Goal: Browse casually: Explore the website without a specific task or goal

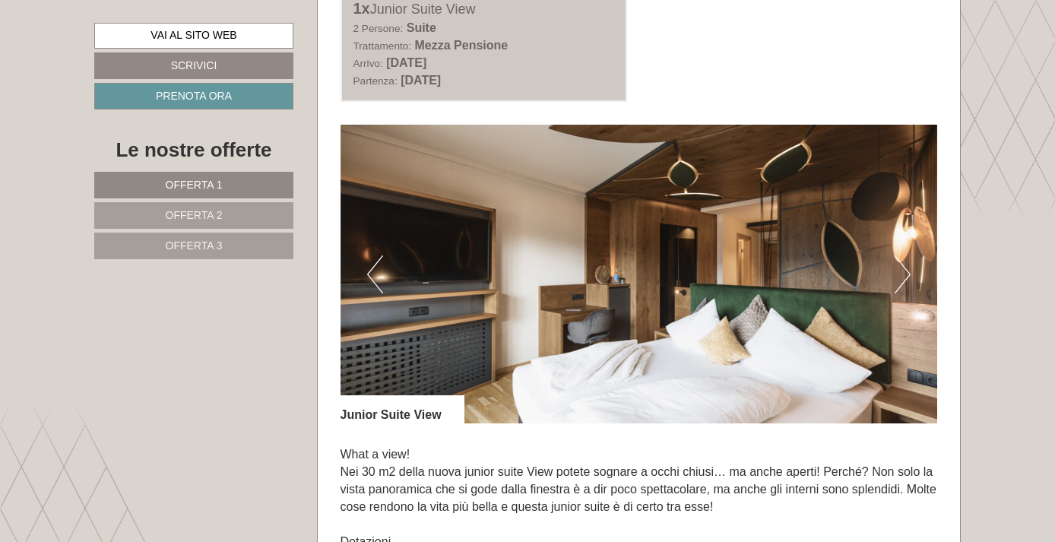
scroll to position [869, 0]
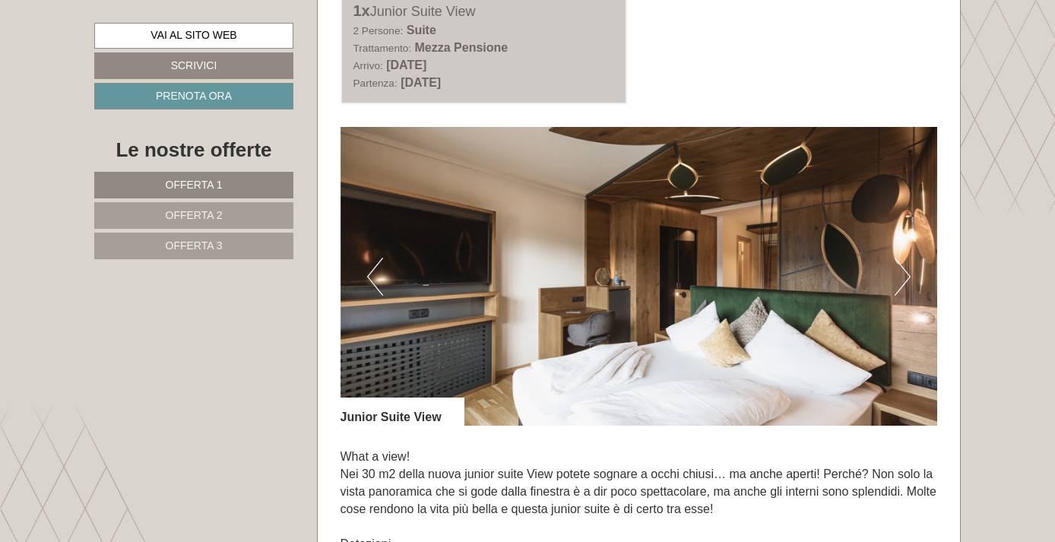
click at [903, 269] on button "Next" at bounding box center [902, 277] width 16 height 38
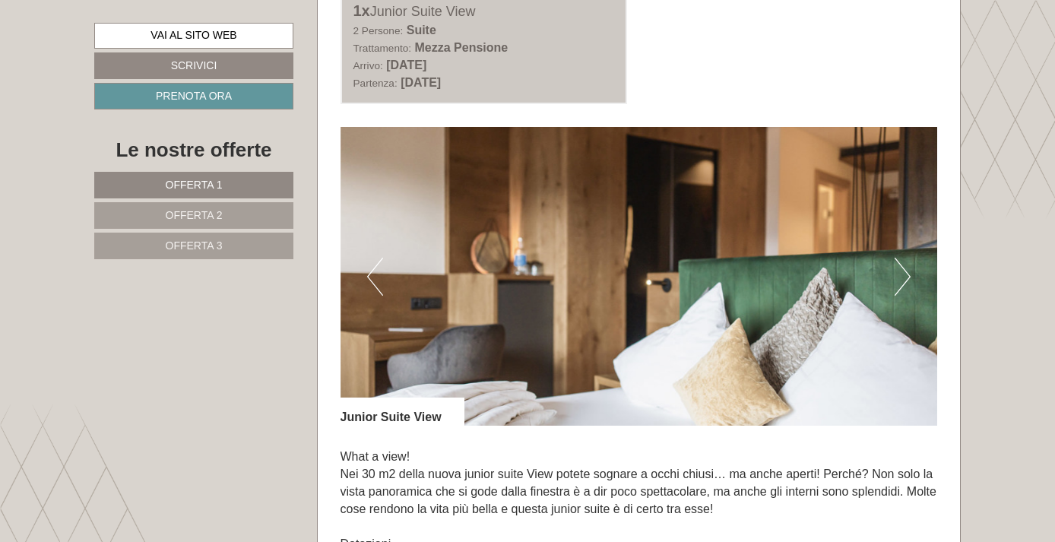
click at [903, 270] on button "Next" at bounding box center [902, 277] width 16 height 38
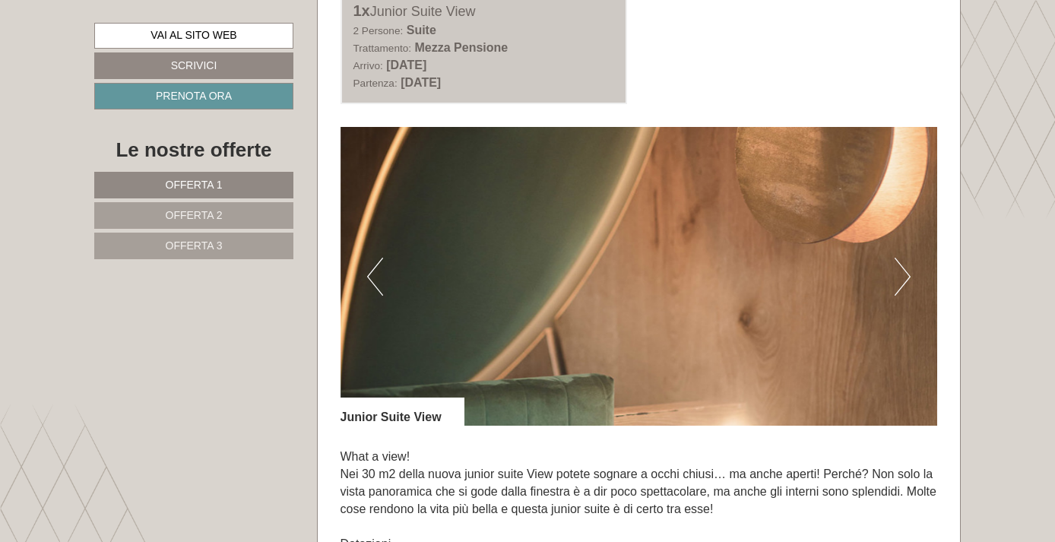
click at [903, 270] on button "Next" at bounding box center [902, 277] width 16 height 38
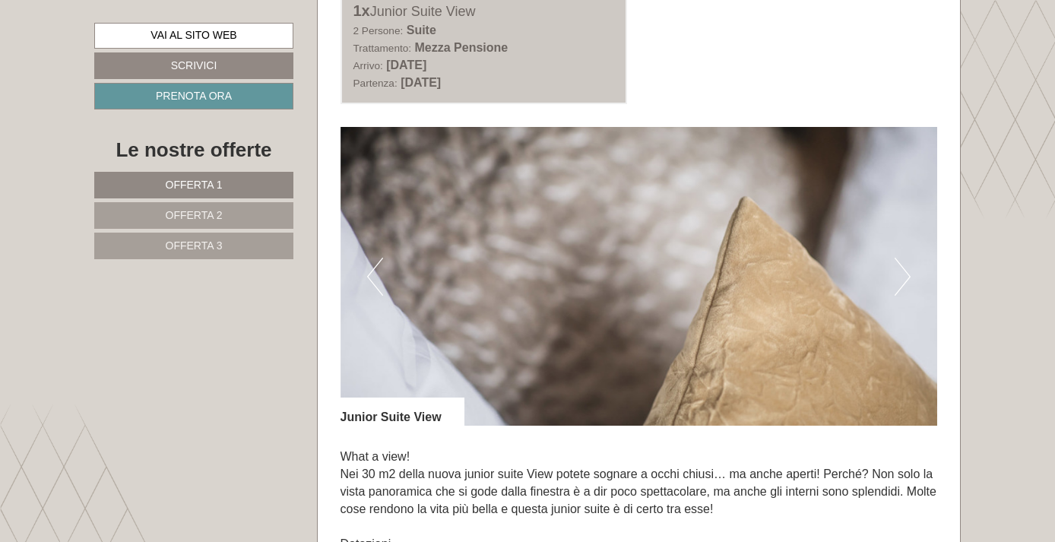
click at [903, 270] on button "Next" at bounding box center [902, 277] width 16 height 38
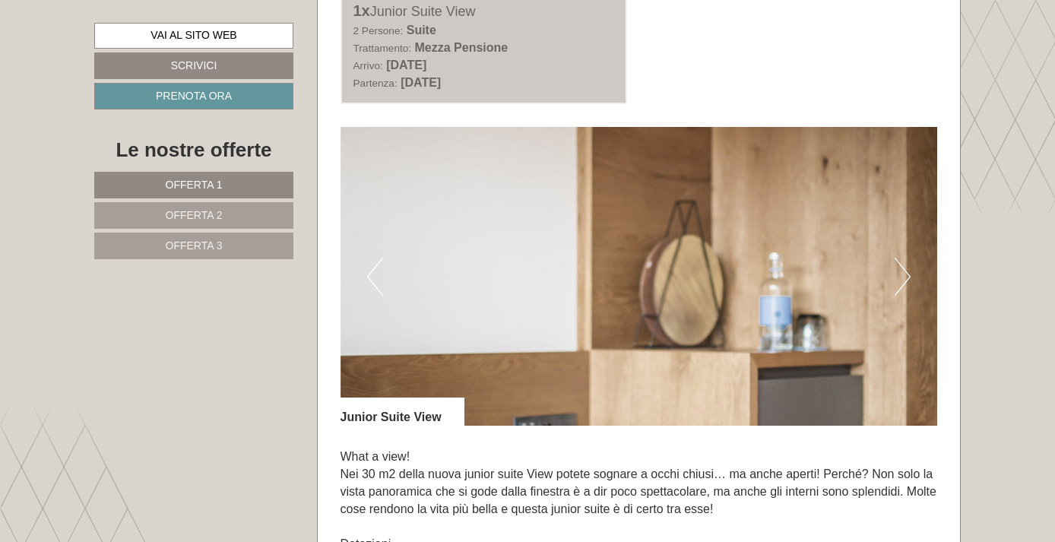
click at [903, 271] on button "Next" at bounding box center [902, 277] width 16 height 38
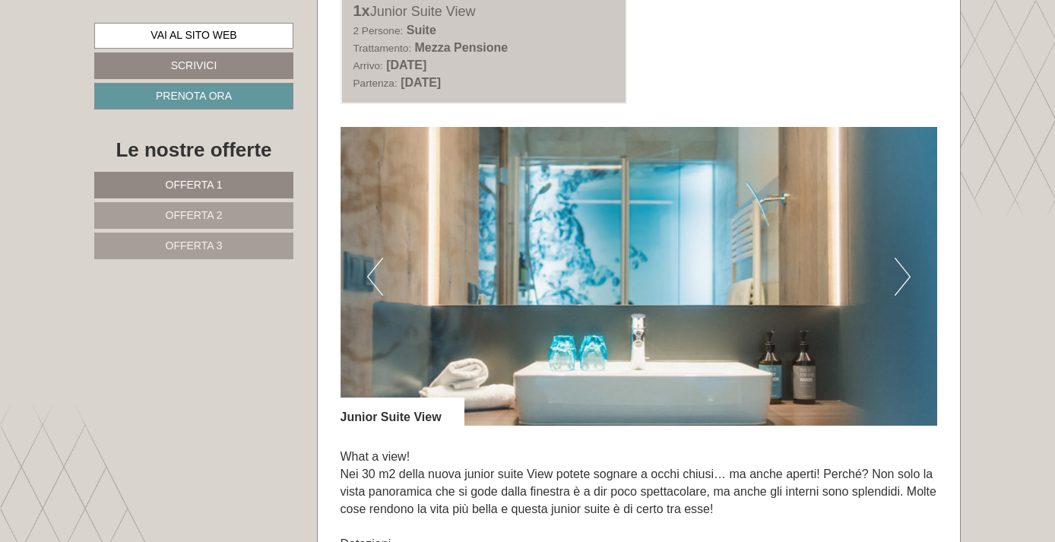
click at [903, 271] on button "Next" at bounding box center [902, 277] width 16 height 38
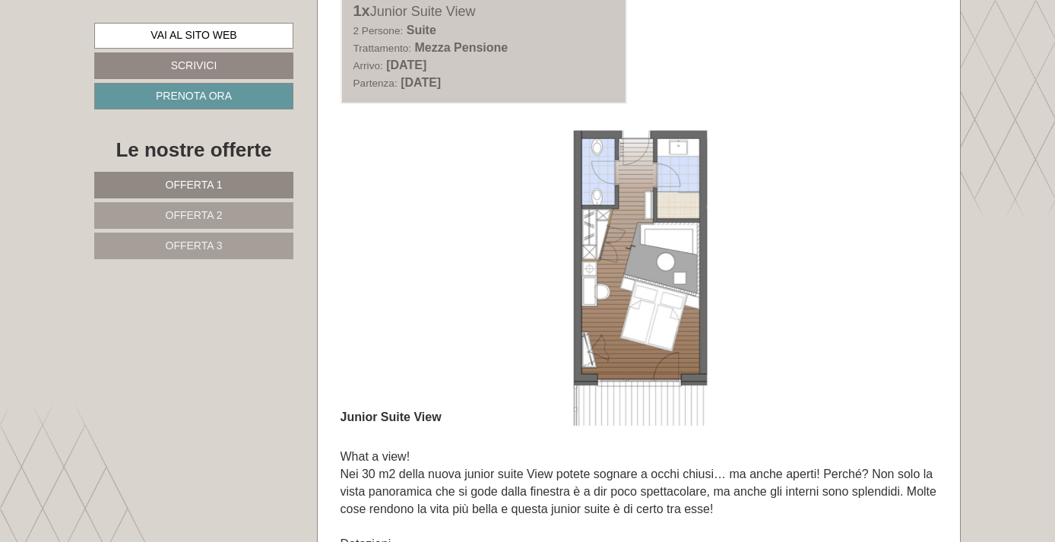
click at [903, 271] on button "Next" at bounding box center [902, 277] width 16 height 38
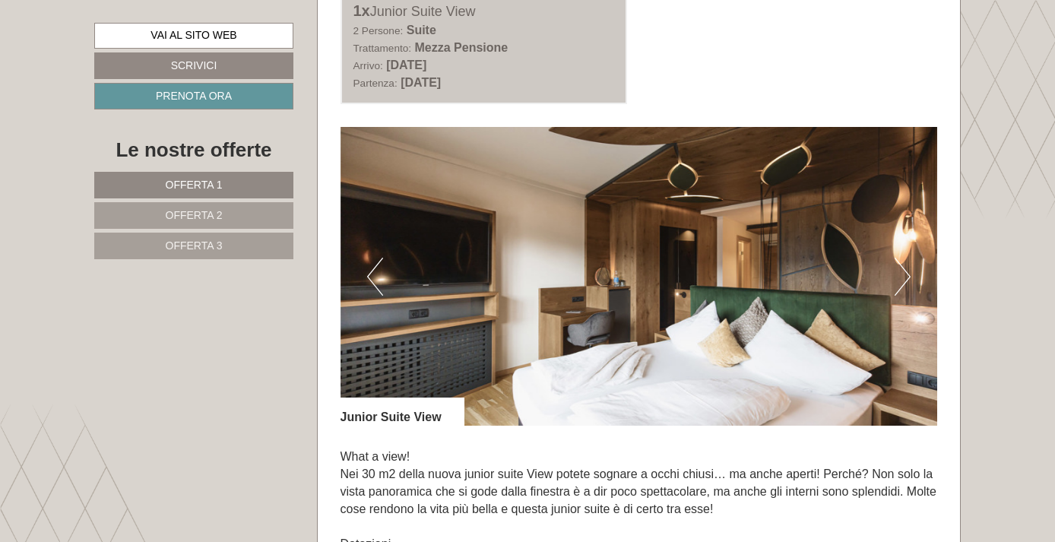
click at [903, 271] on button "Next" at bounding box center [902, 277] width 16 height 38
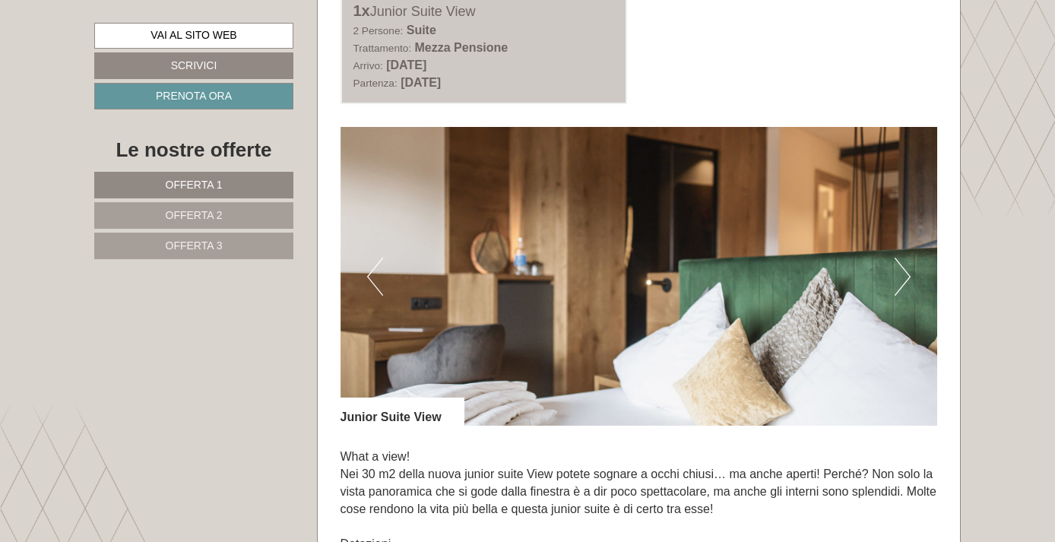
click at [903, 271] on button "Next" at bounding box center [902, 277] width 16 height 38
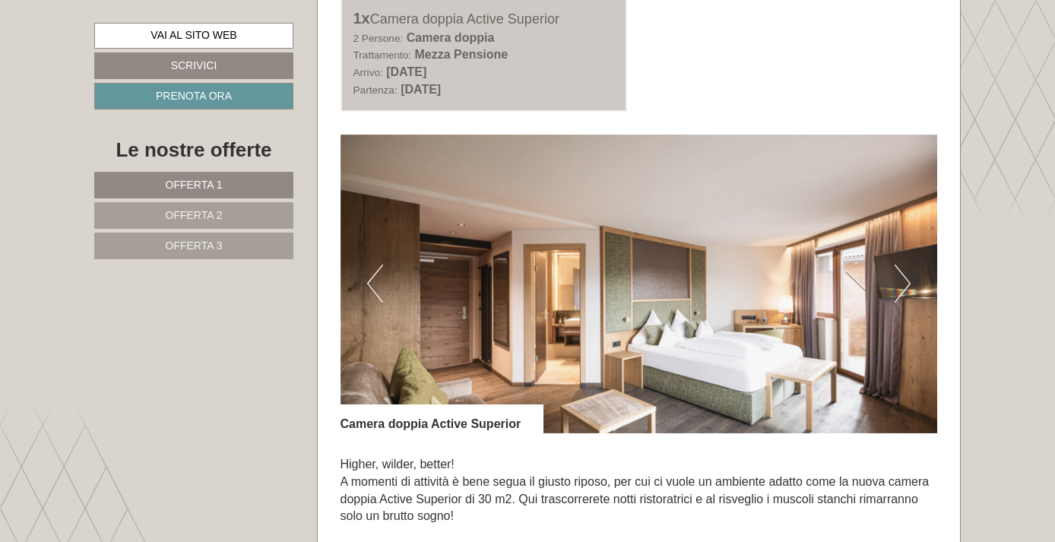
scroll to position [1998, 0]
click at [768, 318] on img at bounding box center [638, 283] width 597 height 299
click at [910, 264] on img at bounding box center [638, 283] width 597 height 299
click at [907, 264] on button "Next" at bounding box center [902, 283] width 16 height 38
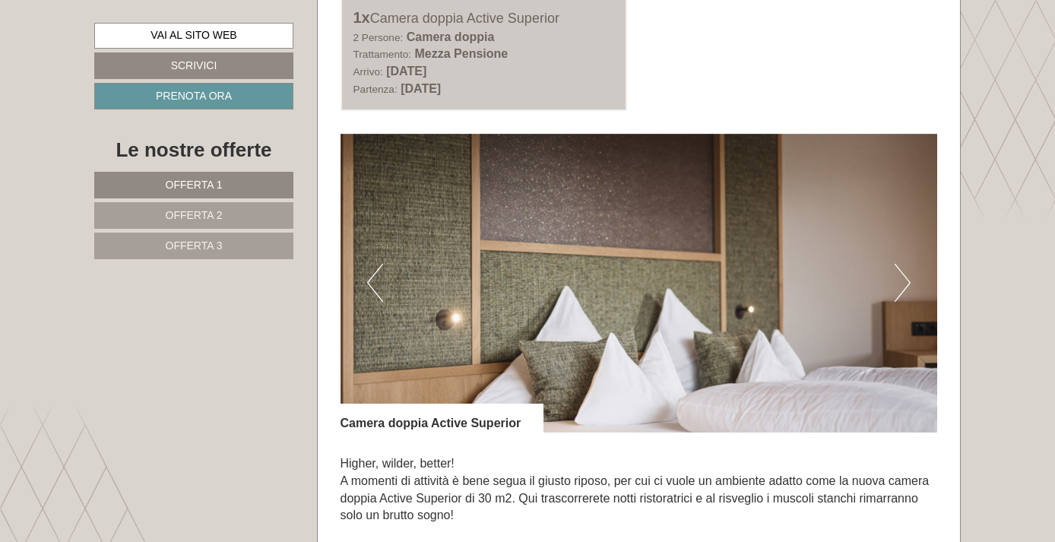
click at [907, 264] on button "Next" at bounding box center [902, 283] width 16 height 38
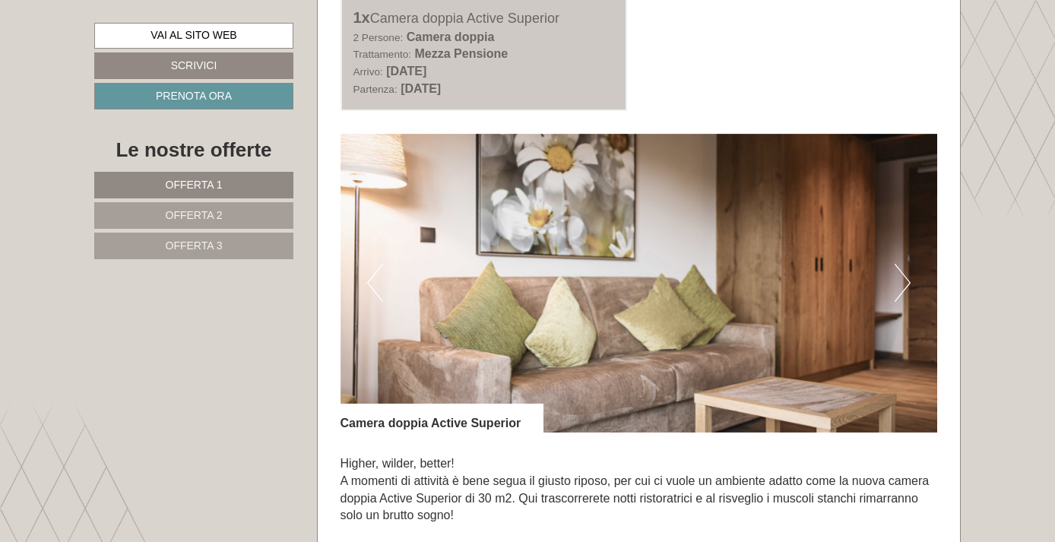
click at [907, 264] on button "Next" at bounding box center [902, 283] width 16 height 38
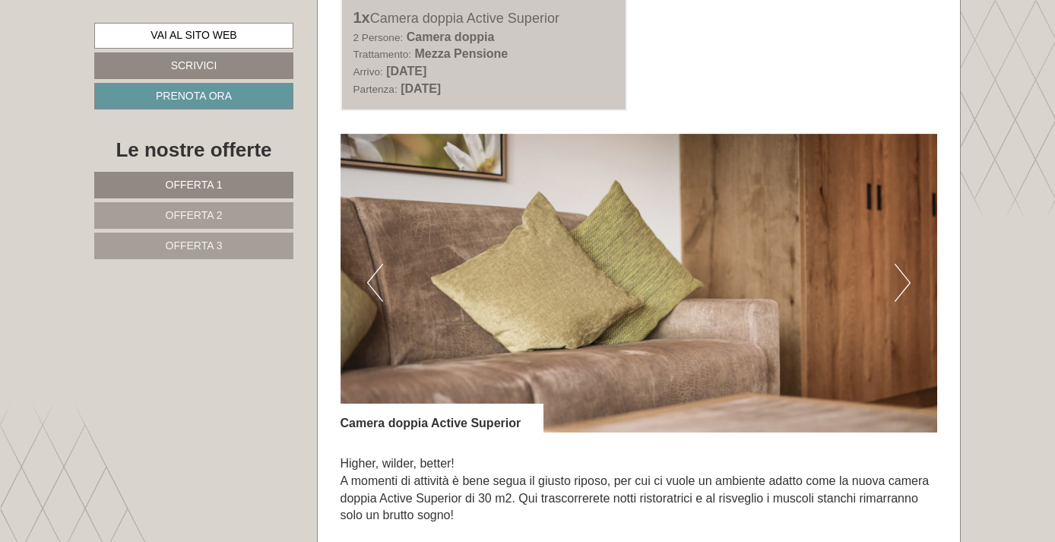
click at [907, 264] on button "Next" at bounding box center [902, 283] width 16 height 38
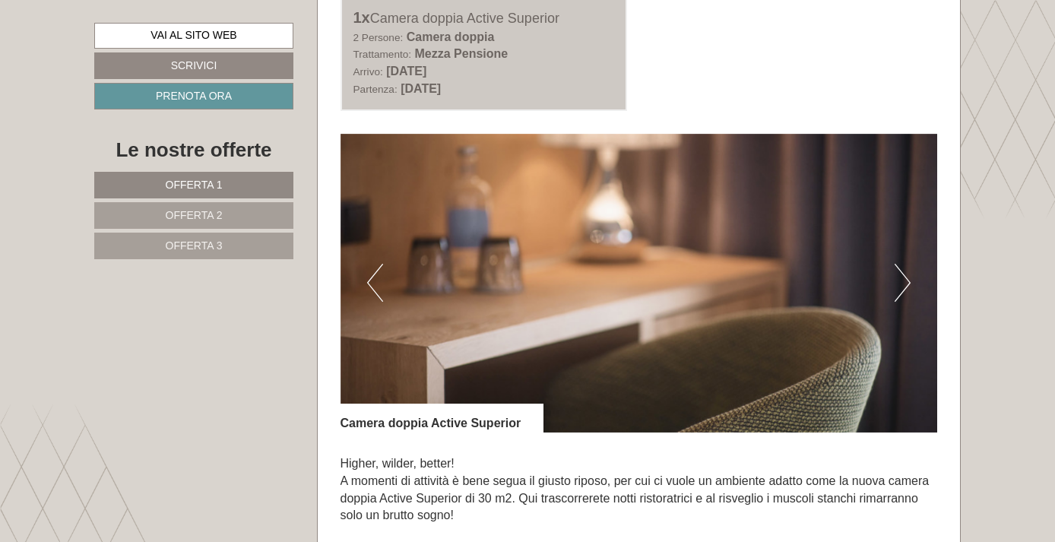
click at [907, 264] on button "Next" at bounding box center [902, 283] width 16 height 38
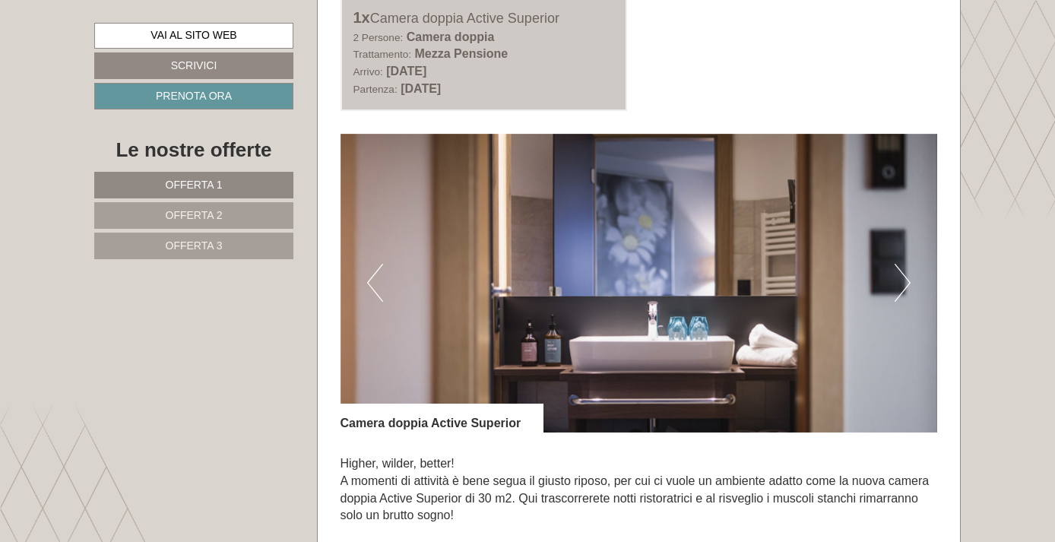
click at [907, 264] on button "Next" at bounding box center [902, 283] width 16 height 38
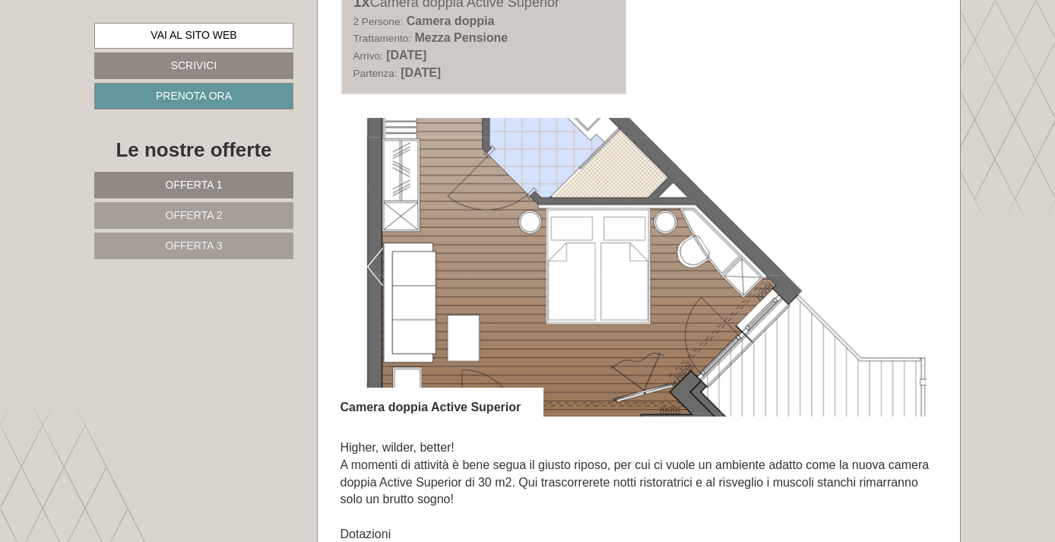
scroll to position [2017, 0]
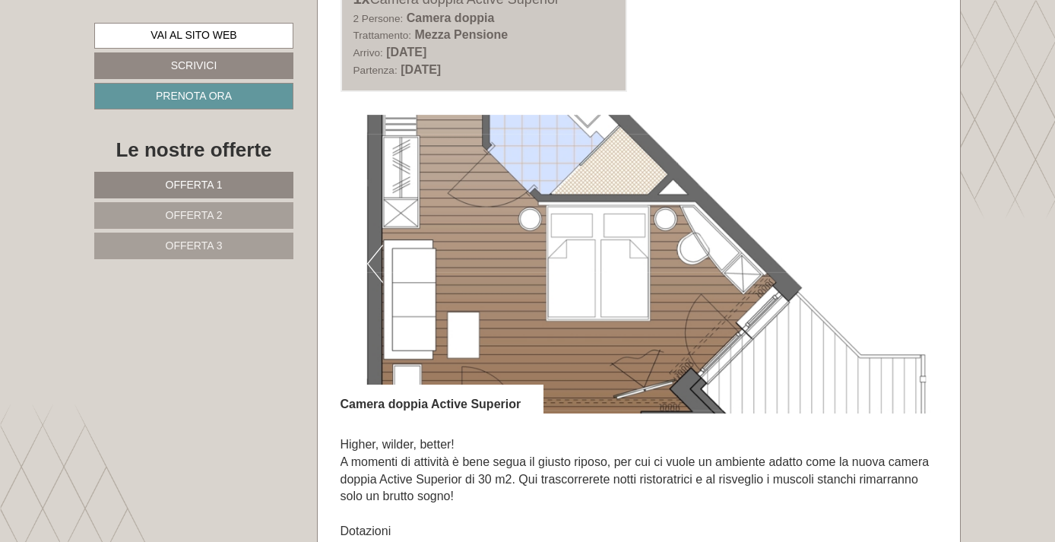
click at [916, 276] on img at bounding box center [638, 264] width 597 height 299
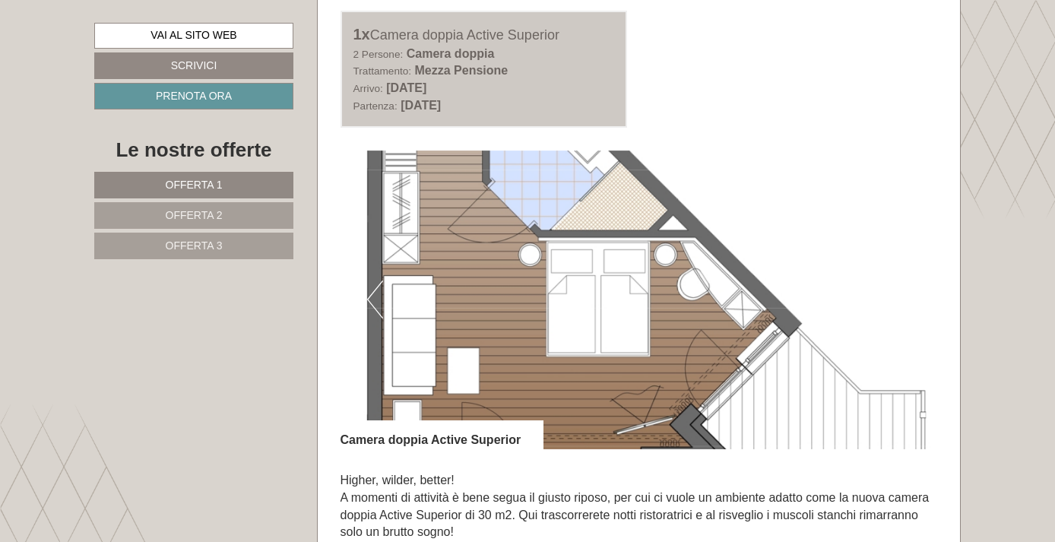
scroll to position [1980, 0]
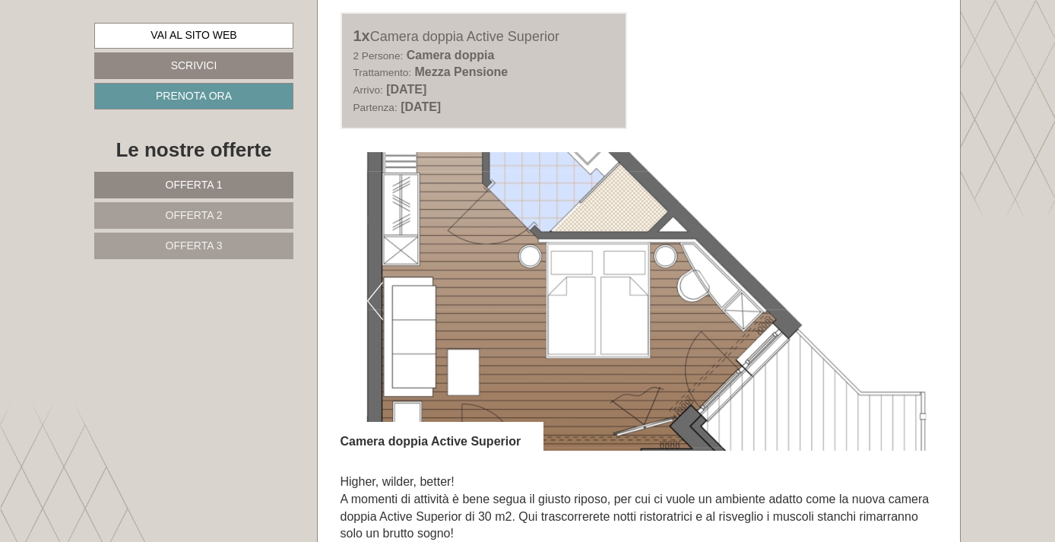
click at [269, 243] on link "Offerta 3" at bounding box center [193, 246] width 199 height 27
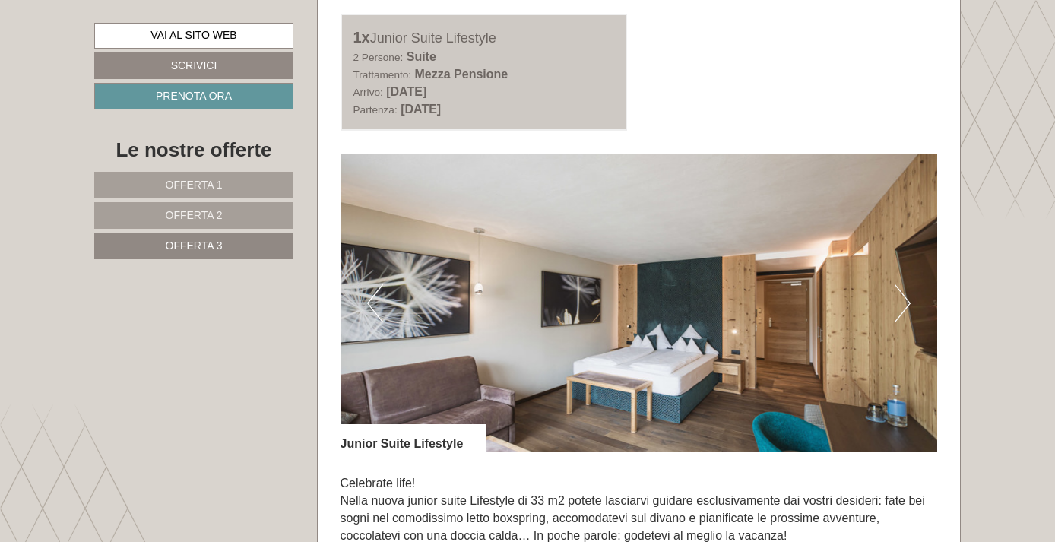
scroll to position [853, 0]
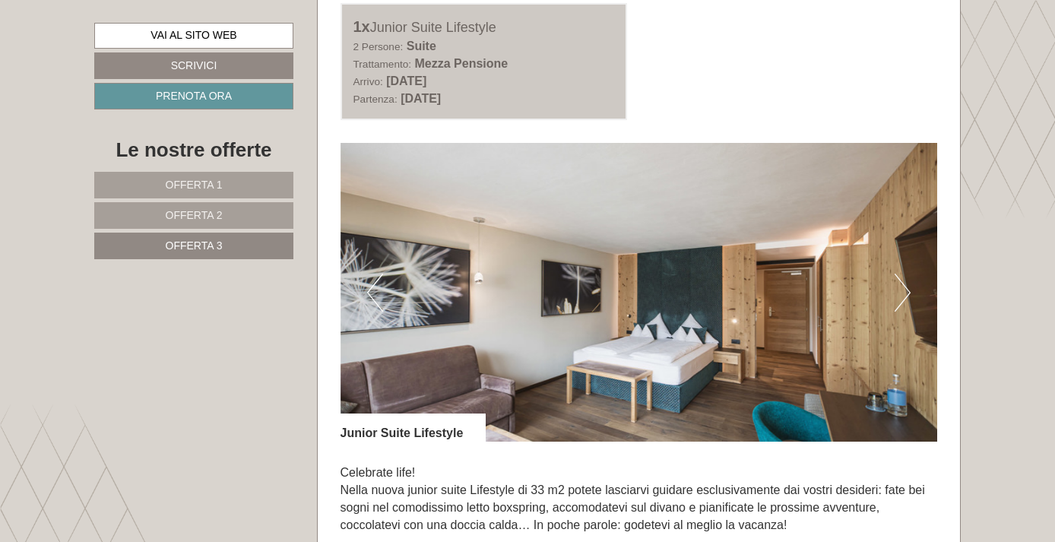
click at [900, 294] on button "Next" at bounding box center [902, 293] width 16 height 38
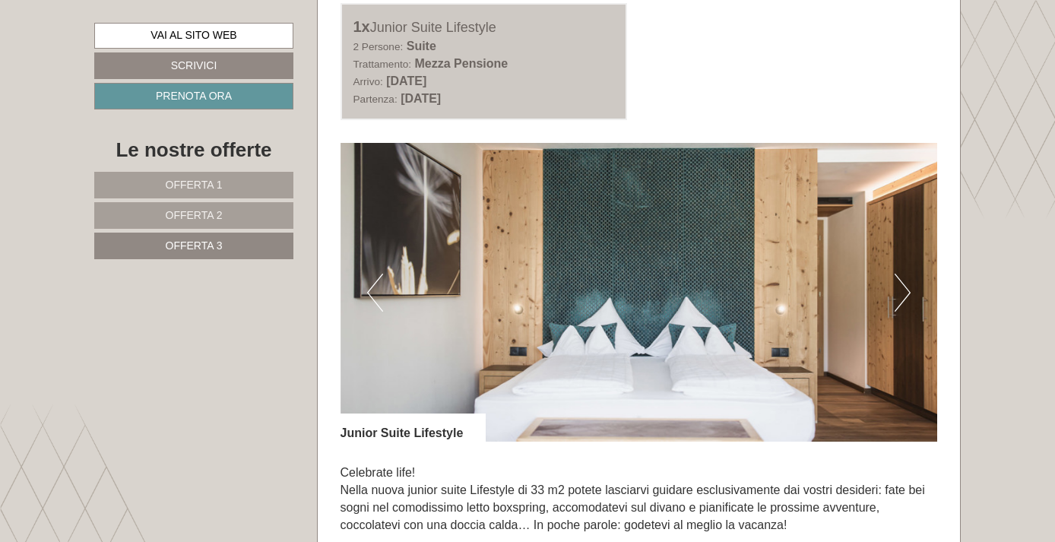
click at [900, 294] on button "Next" at bounding box center [902, 293] width 16 height 38
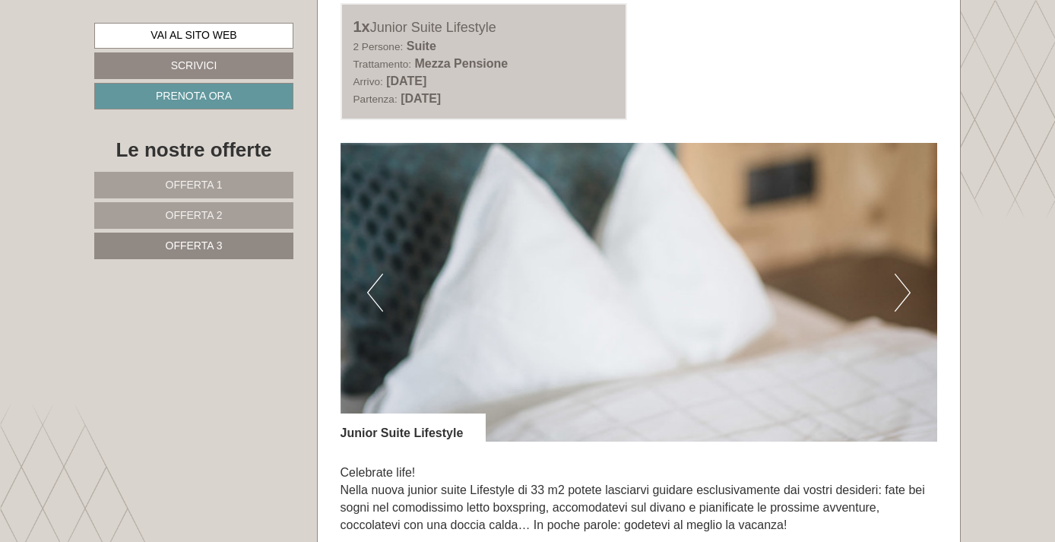
click at [900, 294] on button "Next" at bounding box center [902, 293] width 16 height 38
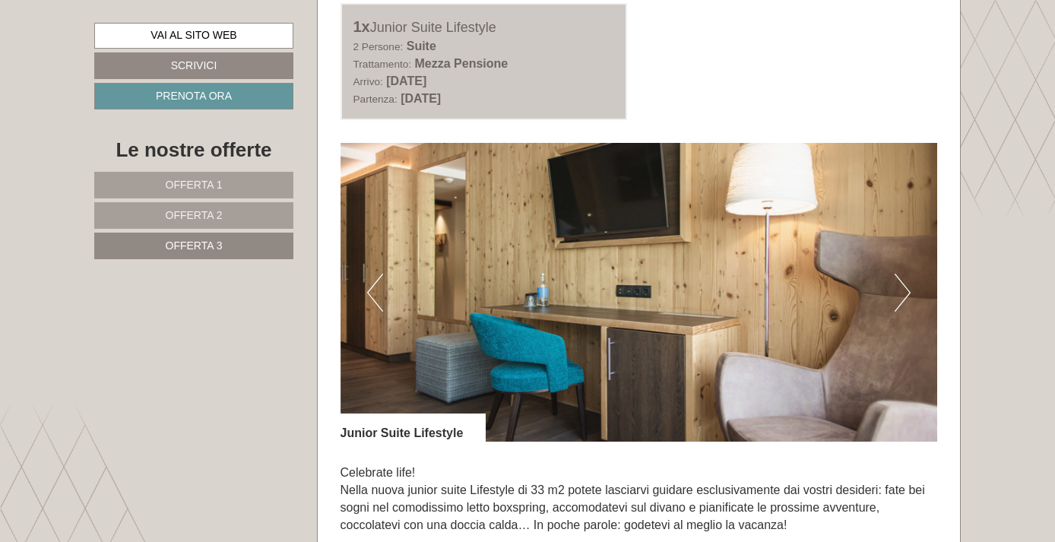
click at [900, 294] on button "Next" at bounding box center [902, 293] width 16 height 38
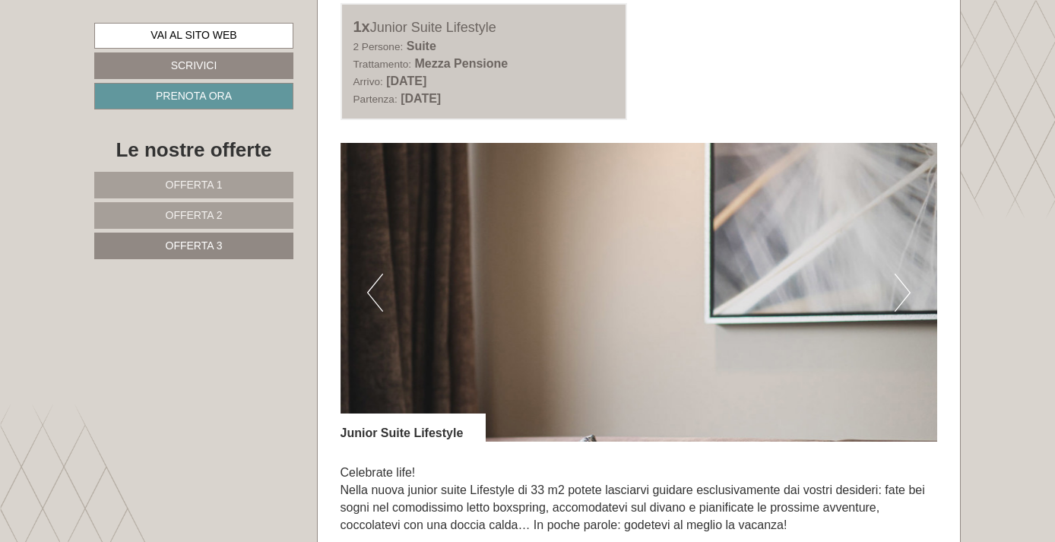
click at [900, 295] on button "Next" at bounding box center [902, 293] width 16 height 38
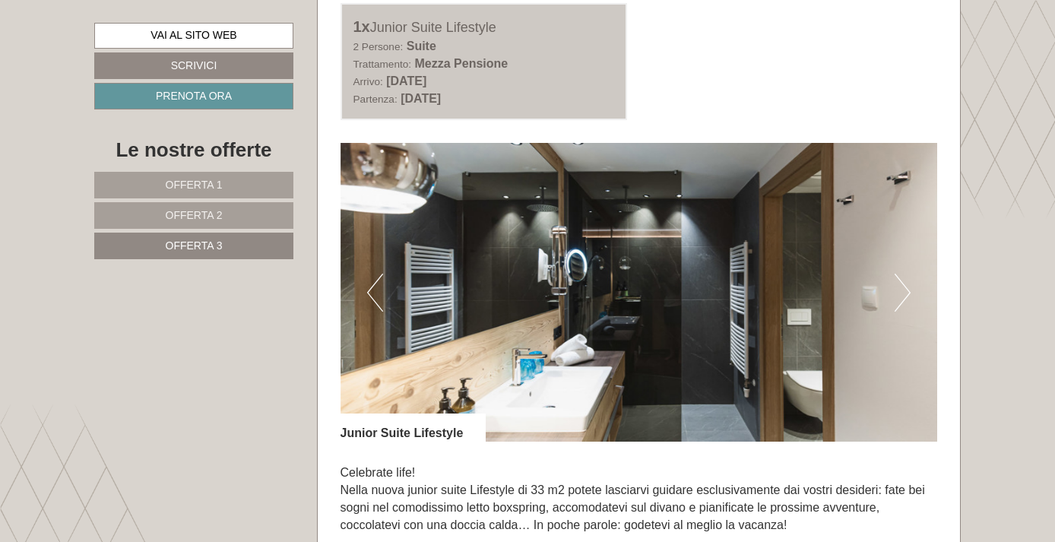
click at [900, 295] on button "Next" at bounding box center [902, 293] width 16 height 38
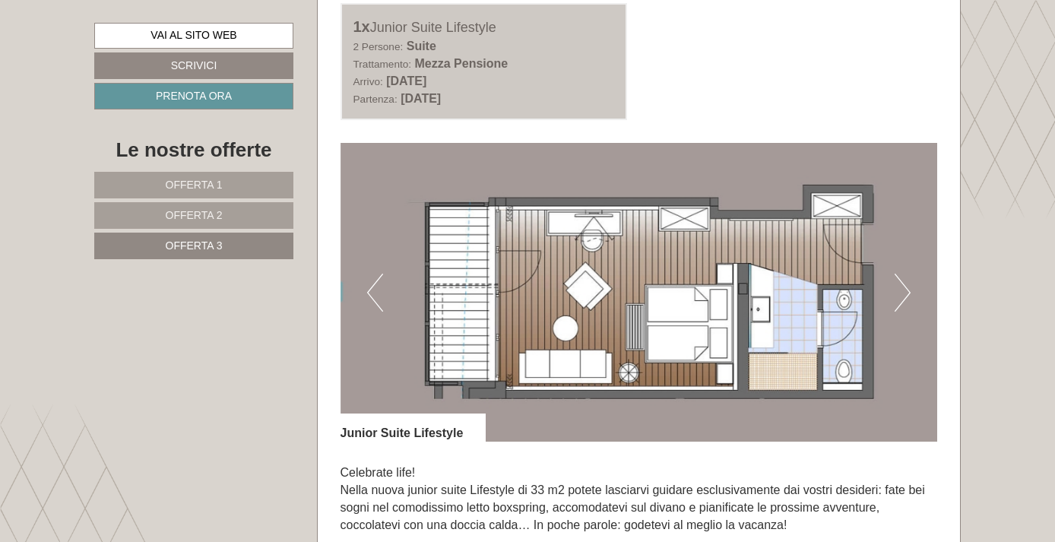
click at [900, 295] on button "Next" at bounding box center [902, 293] width 16 height 38
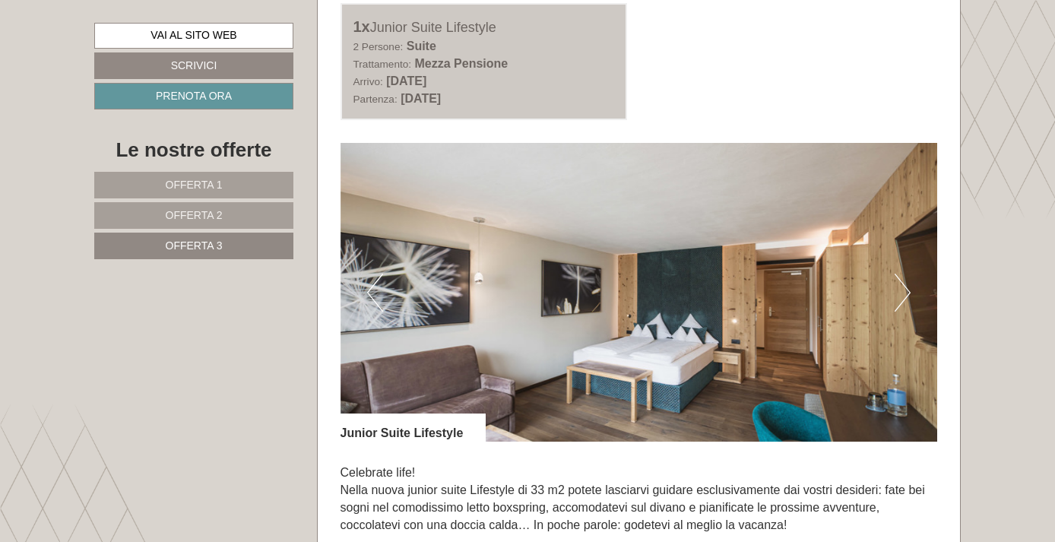
click at [900, 295] on button "Next" at bounding box center [902, 293] width 16 height 38
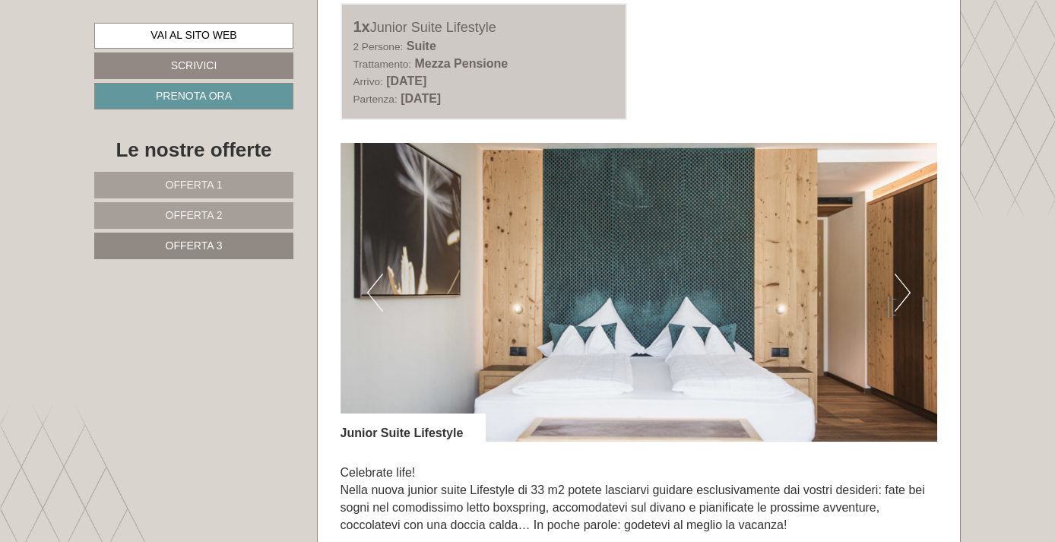
click at [900, 296] on button "Next" at bounding box center [902, 293] width 16 height 38
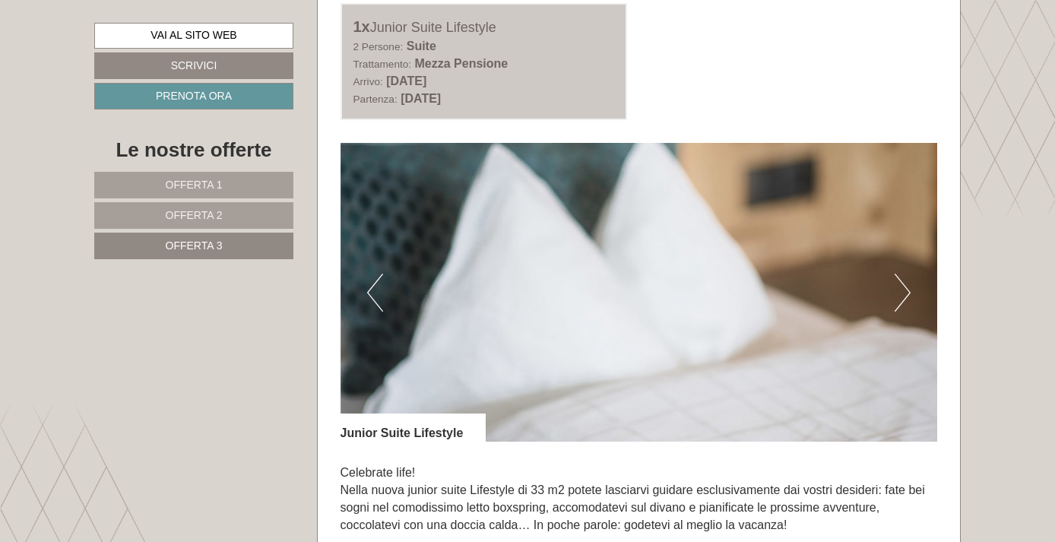
click at [900, 296] on button "Next" at bounding box center [902, 293] width 16 height 38
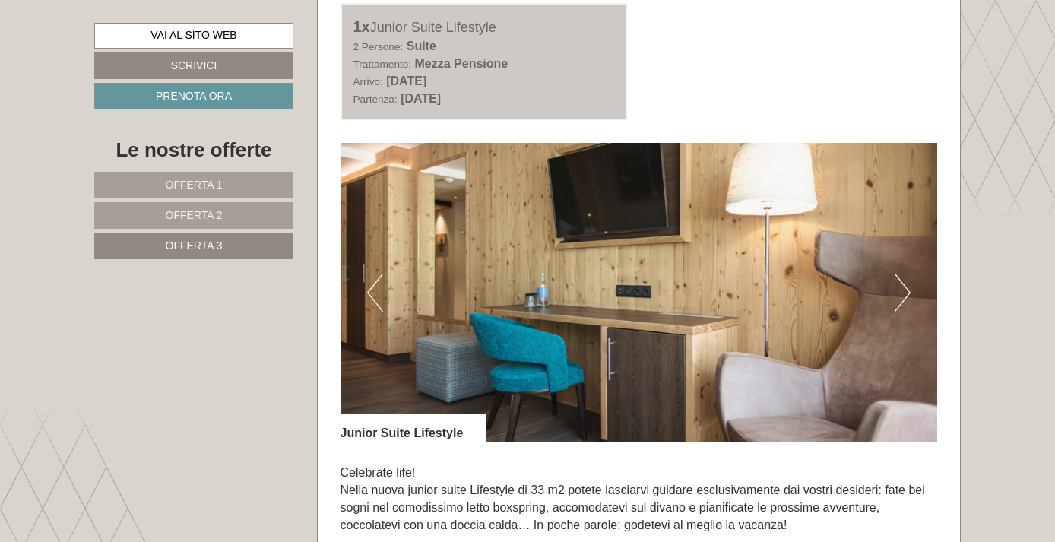
click at [900, 296] on button "Next" at bounding box center [902, 293] width 16 height 38
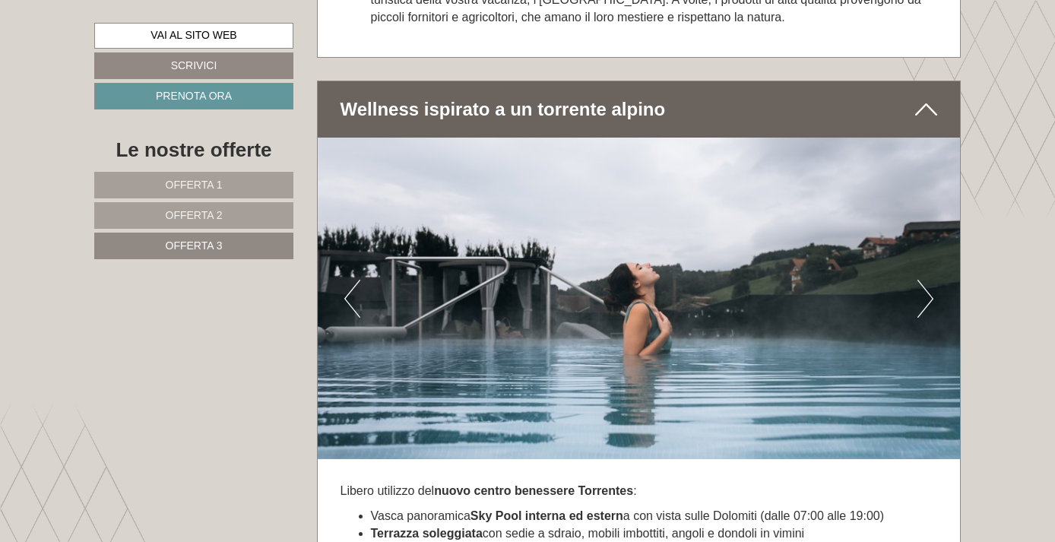
scroll to position [2805, 0]
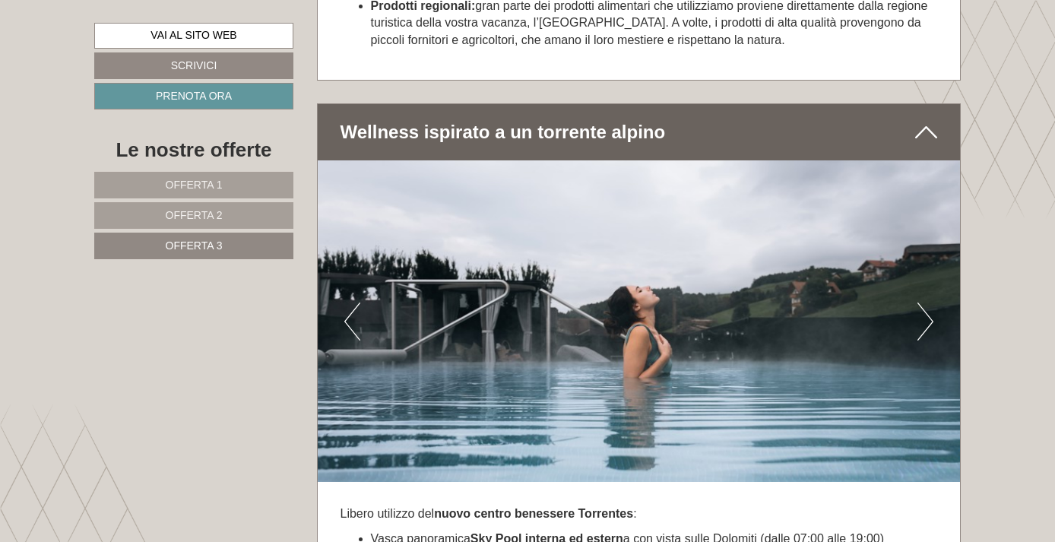
click at [926, 302] on button "Next" at bounding box center [925, 321] width 16 height 38
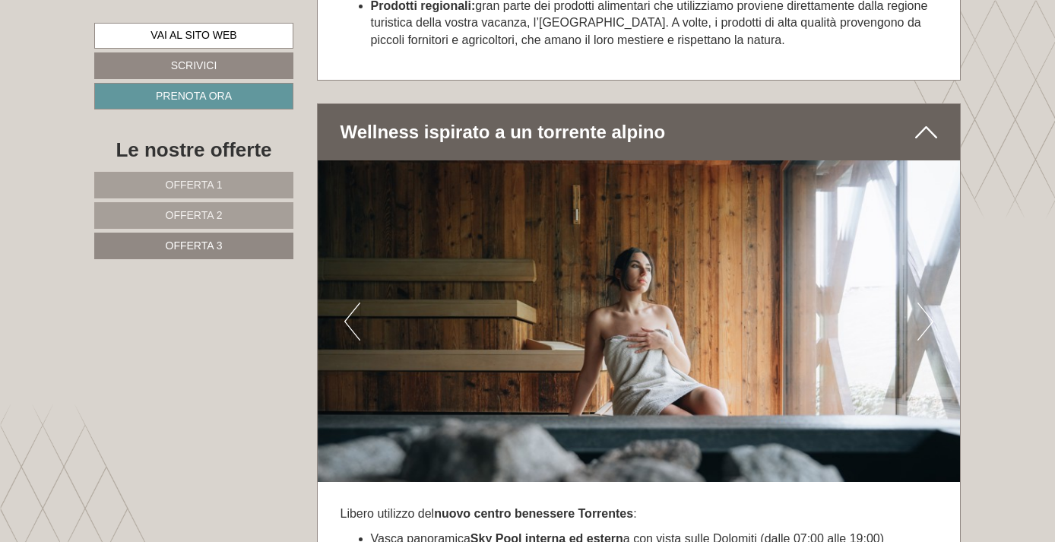
click at [927, 302] on button "Next" at bounding box center [925, 321] width 16 height 38
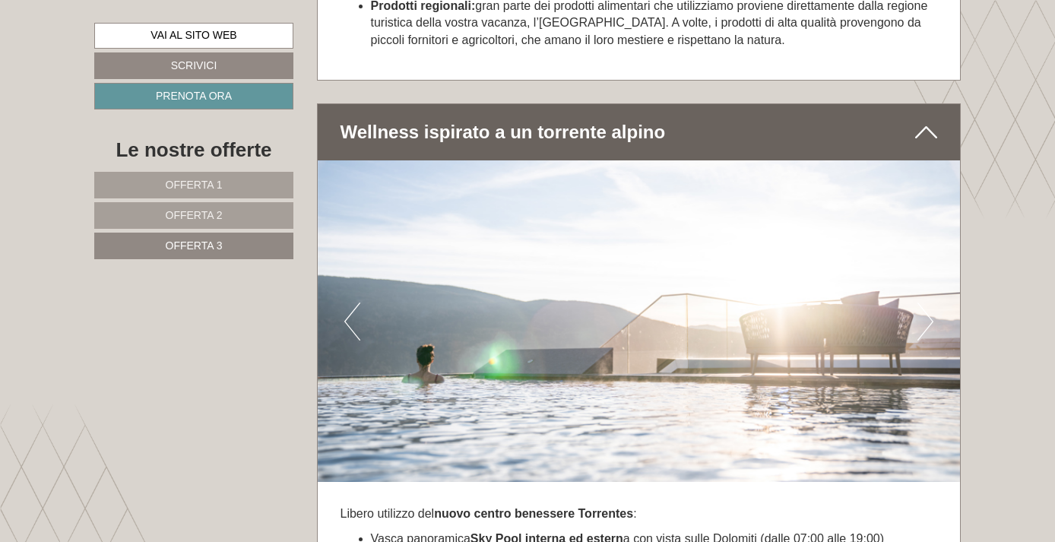
click at [927, 302] on button "Next" at bounding box center [925, 321] width 16 height 38
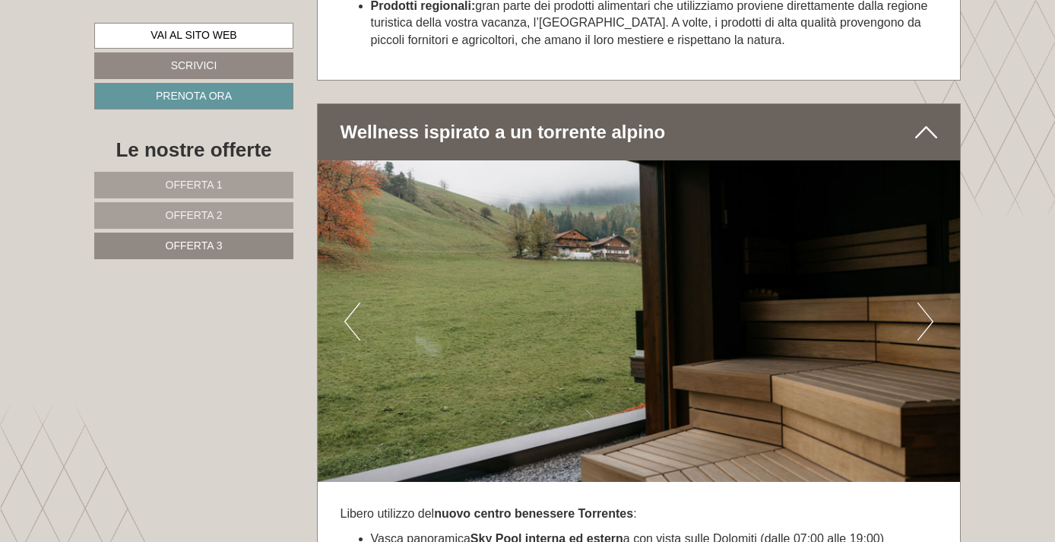
click at [927, 302] on button "Next" at bounding box center [925, 321] width 16 height 38
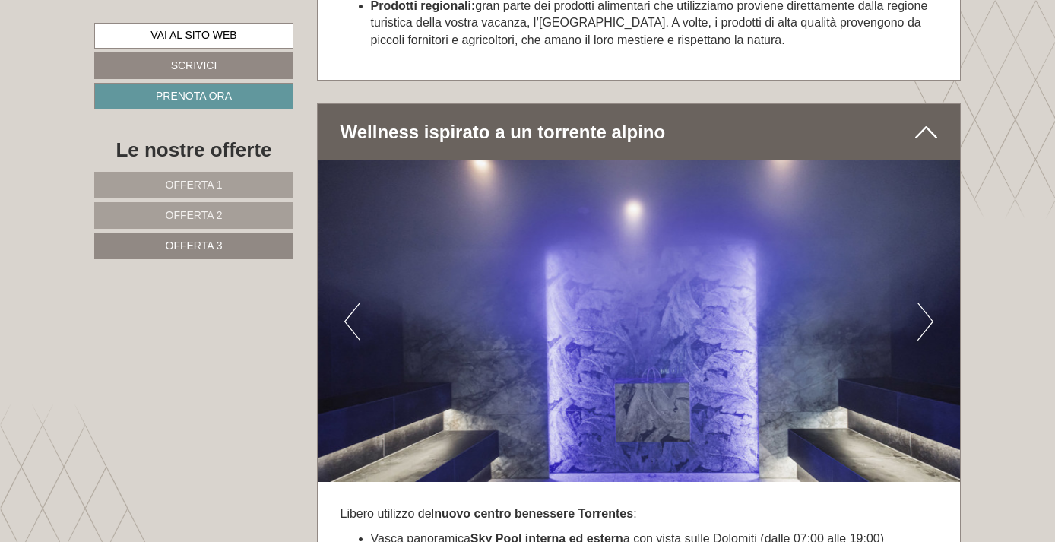
click at [927, 302] on button "Next" at bounding box center [925, 321] width 16 height 38
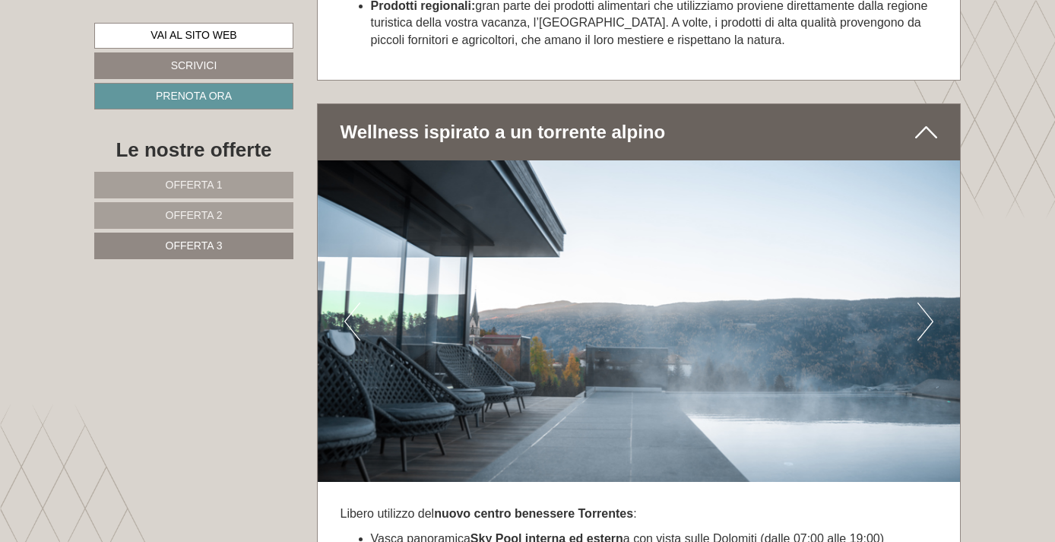
click at [927, 302] on button "Next" at bounding box center [925, 321] width 16 height 38
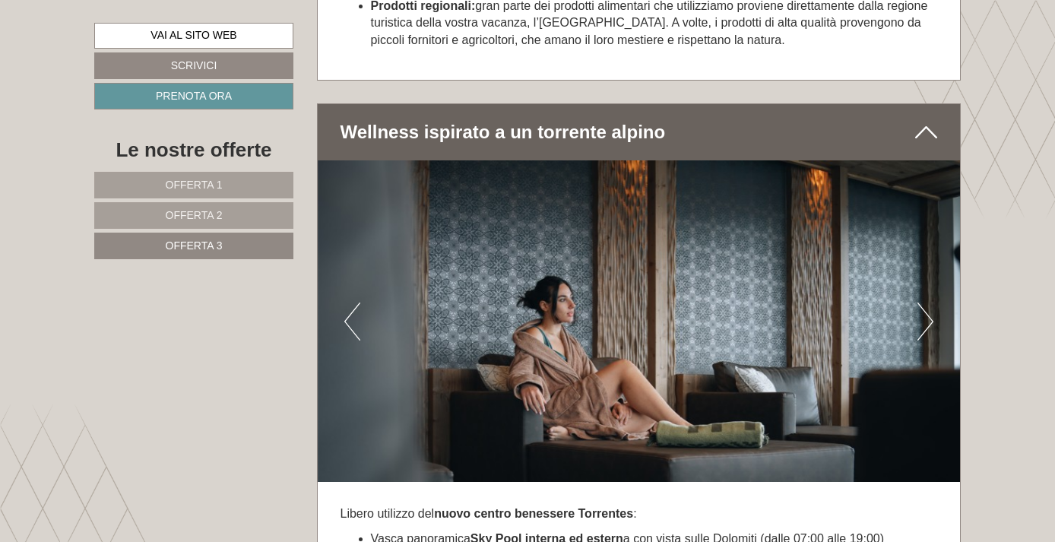
click at [927, 302] on button "Next" at bounding box center [925, 321] width 16 height 38
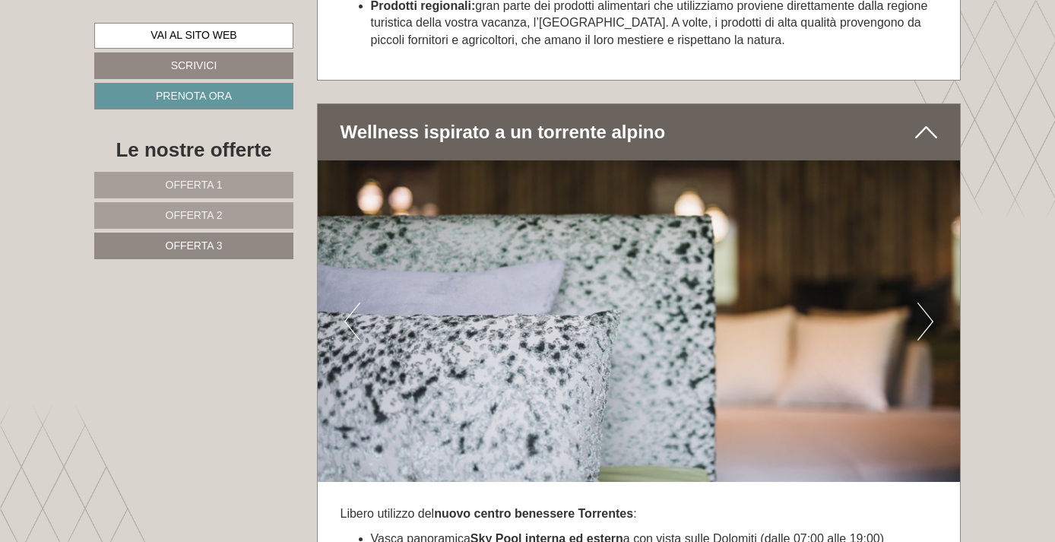
click at [927, 302] on button "Next" at bounding box center [925, 321] width 16 height 38
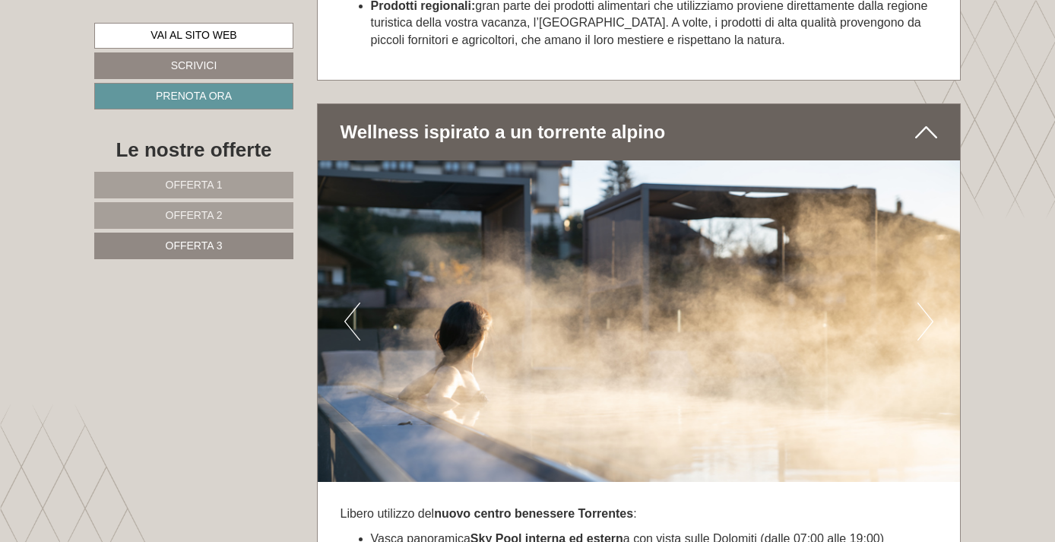
click at [927, 302] on button "Next" at bounding box center [925, 321] width 16 height 38
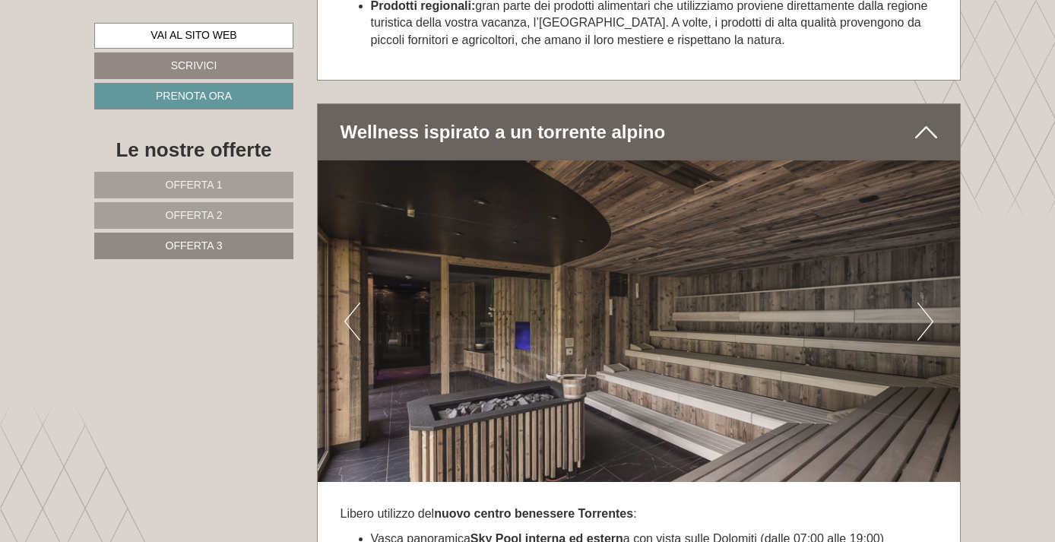
click at [927, 302] on button "Next" at bounding box center [925, 321] width 16 height 38
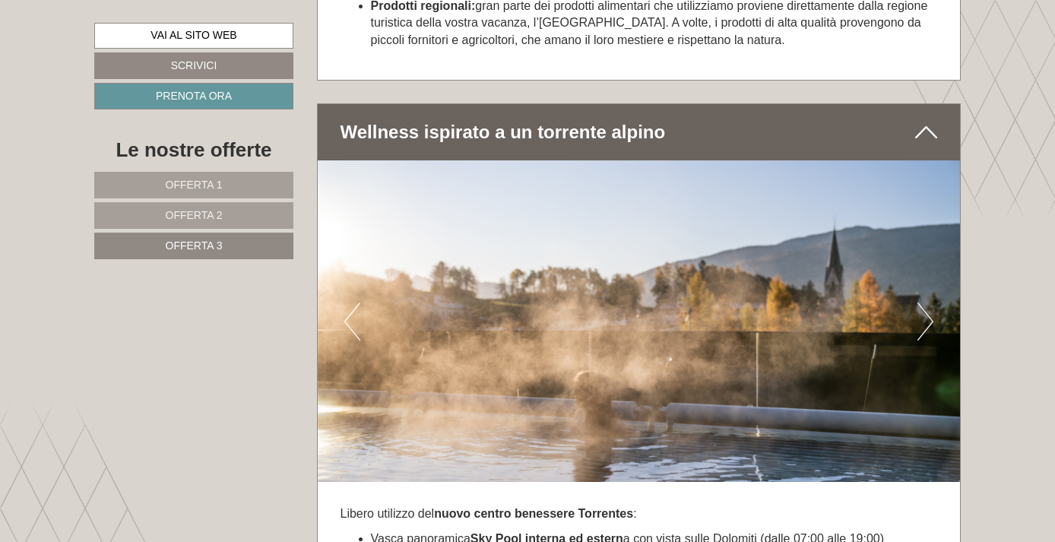
click at [927, 302] on button "Next" at bounding box center [925, 321] width 16 height 38
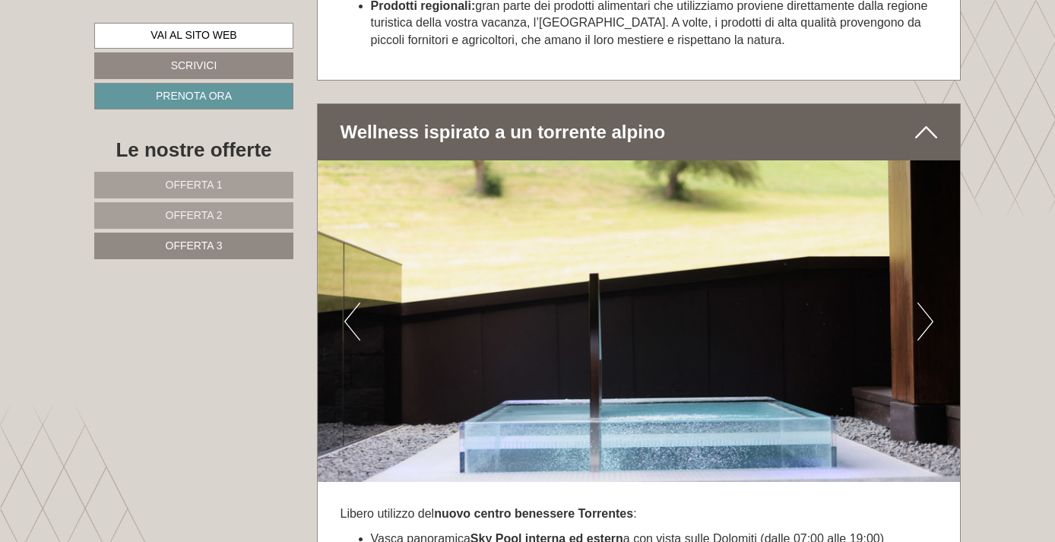
click at [928, 302] on button "Next" at bounding box center [925, 321] width 16 height 38
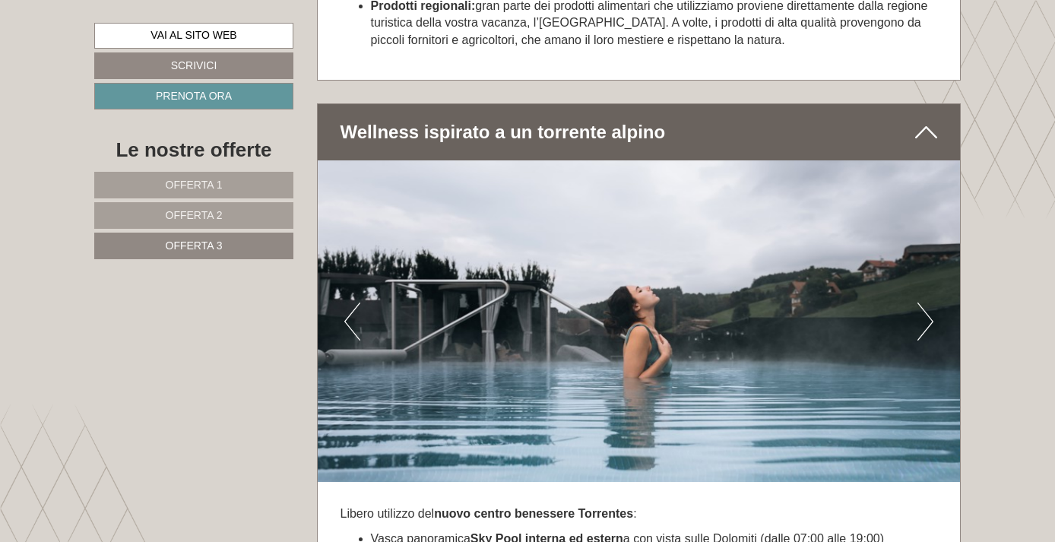
click at [928, 302] on button "Next" at bounding box center [925, 321] width 16 height 38
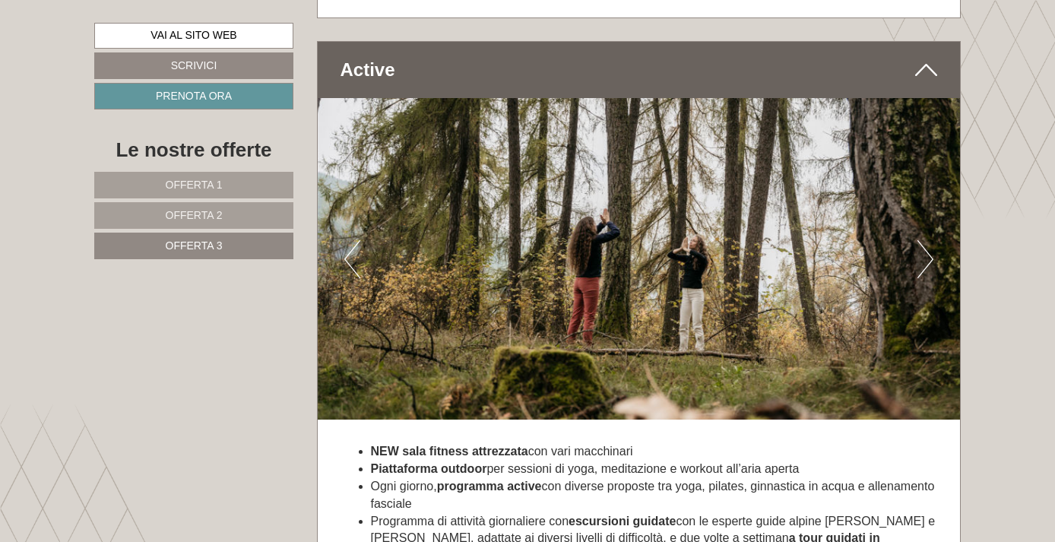
scroll to position [3624, 0]
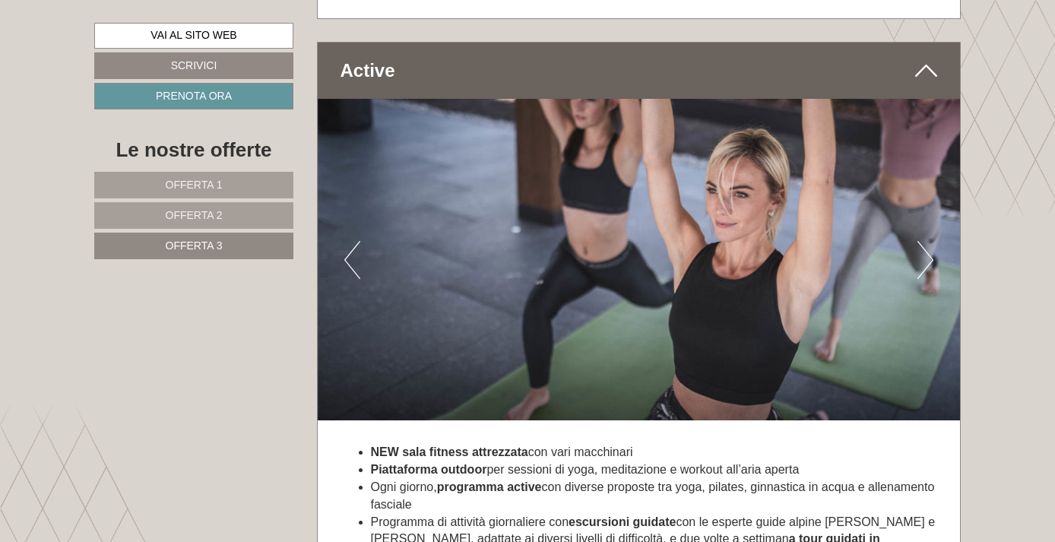
click at [929, 241] on button "Next" at bounding box center [925, 260] width 16 height 38
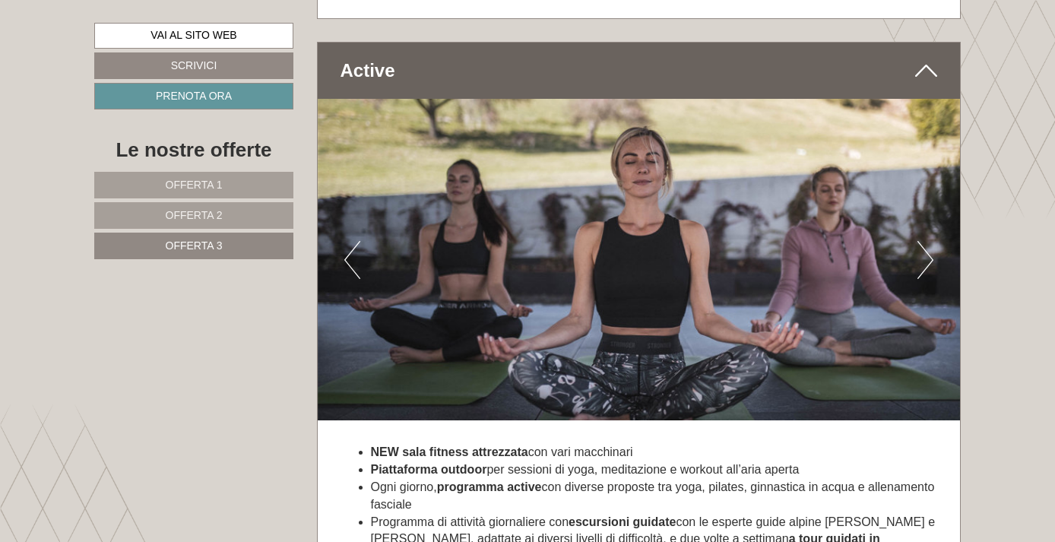
click at [929, 241] on button "Next" at bounding box center [925, 260] width 16 height 38
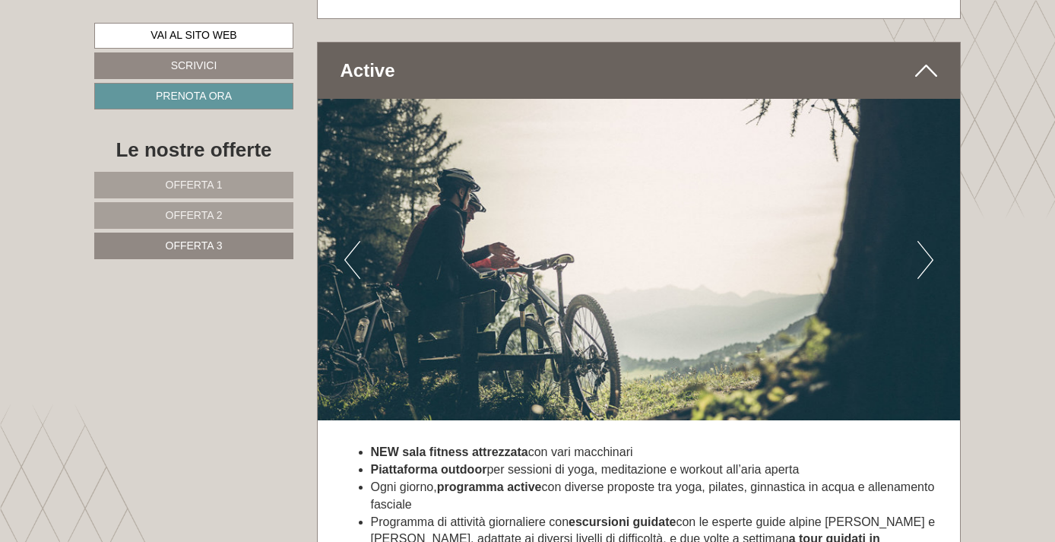
click at [929, 241] on button "Next" at bounding box center [925, 260] width 16 height 38
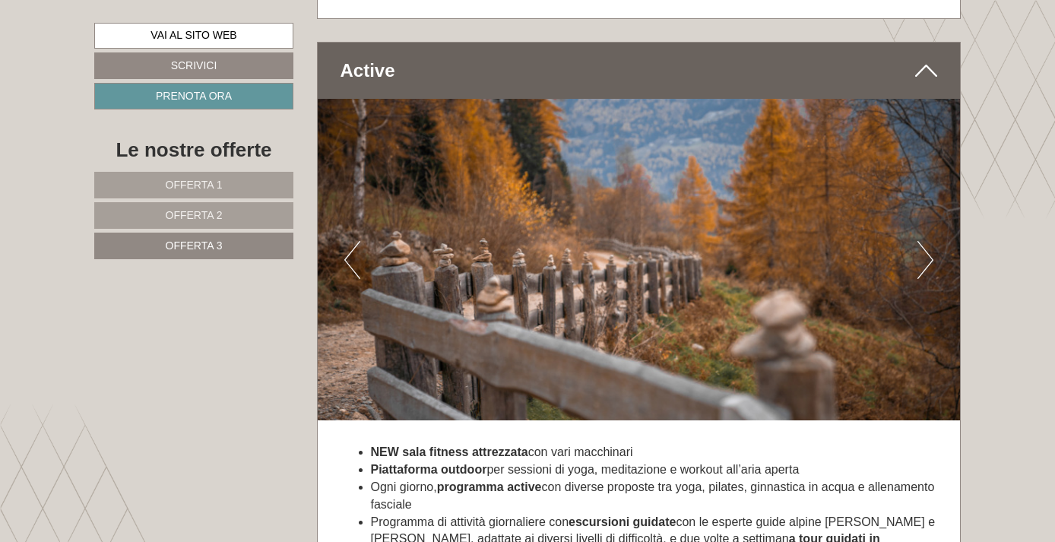
click at [929, 241] on button "Next" at bounding box center [925, 260] width 16 height 38
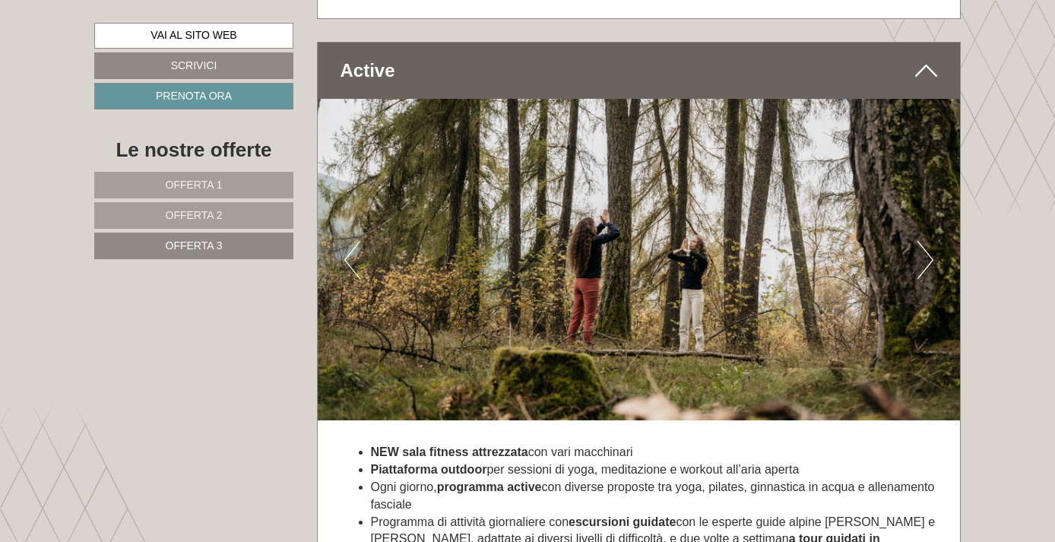
click at [929, 241] on button "Next" at bounding box center [925, 260] width 16 height 38
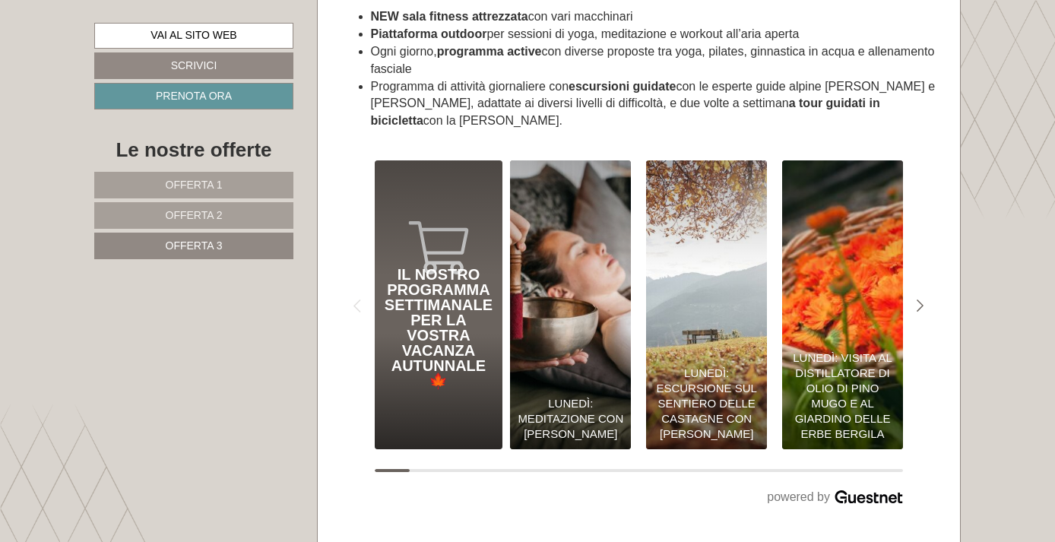
scroll to position [4065, 0]
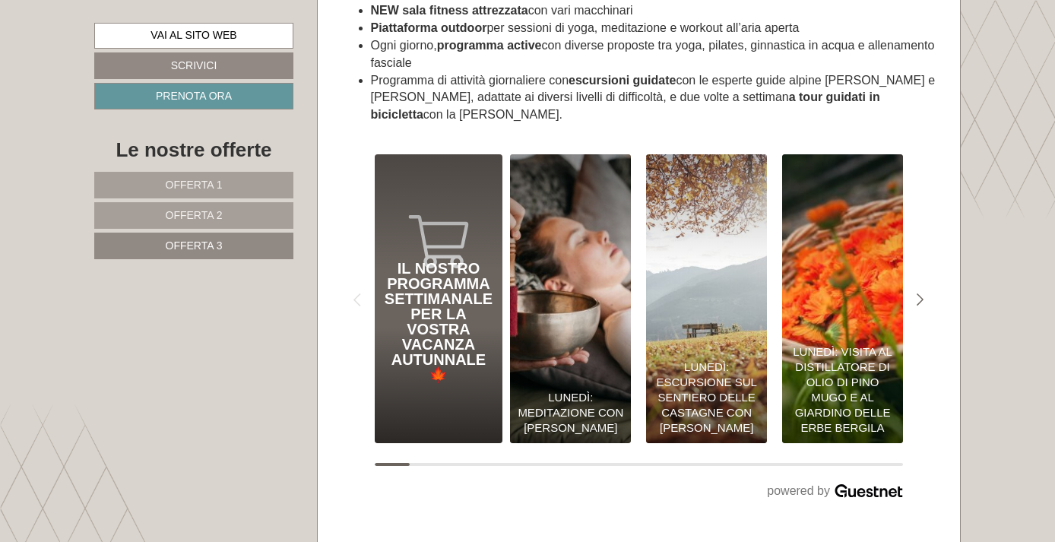
click at [607, 253] on img "Il nostro programma settimanale per la vostra vacanza autunnale 🍁 0€" at bounding box center [570, 299] width 133 height 318
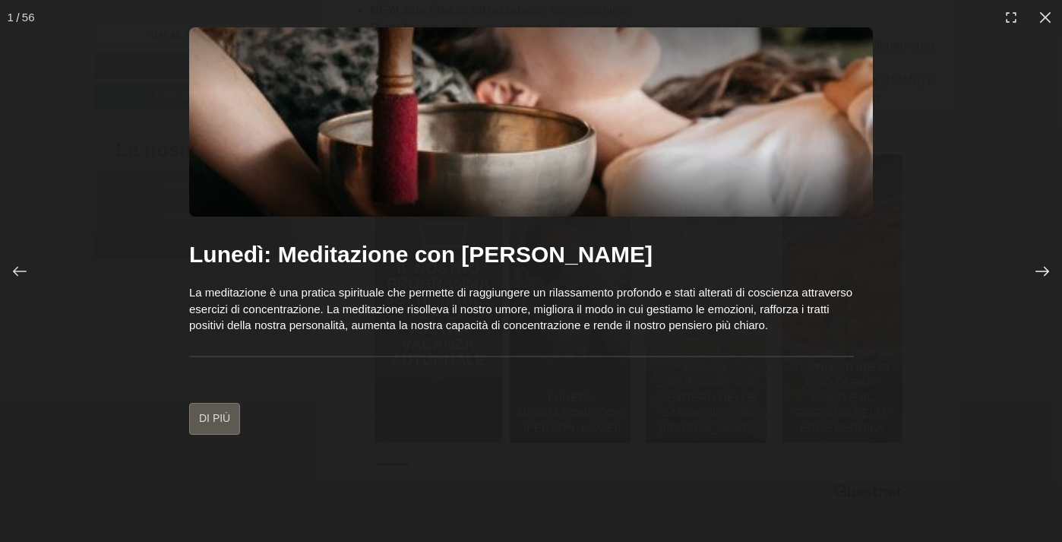
click at [1044, 271] on icon at bounding box center [1043, 271] width 14 height 10
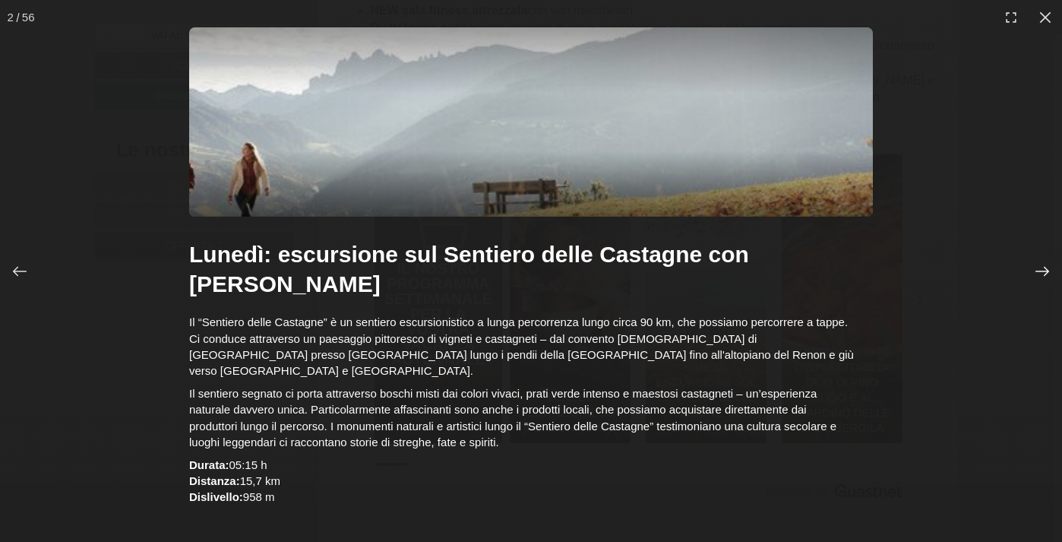
click at [1044, 271] on icon at bounding box center [1043, 271] width 14 height 10
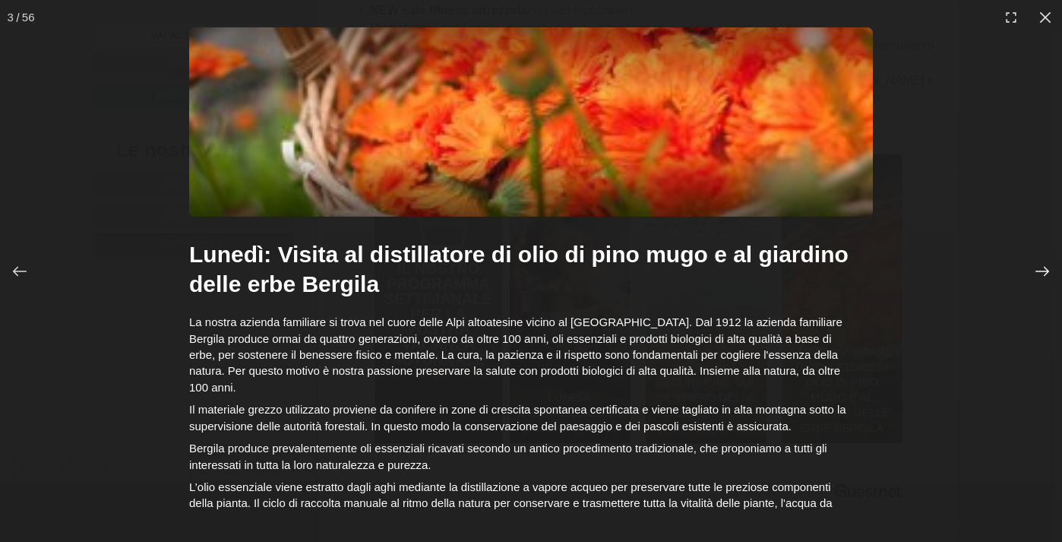
click at [1044, 271] on icon at bounding box center [1043, 271] width 14 height 10
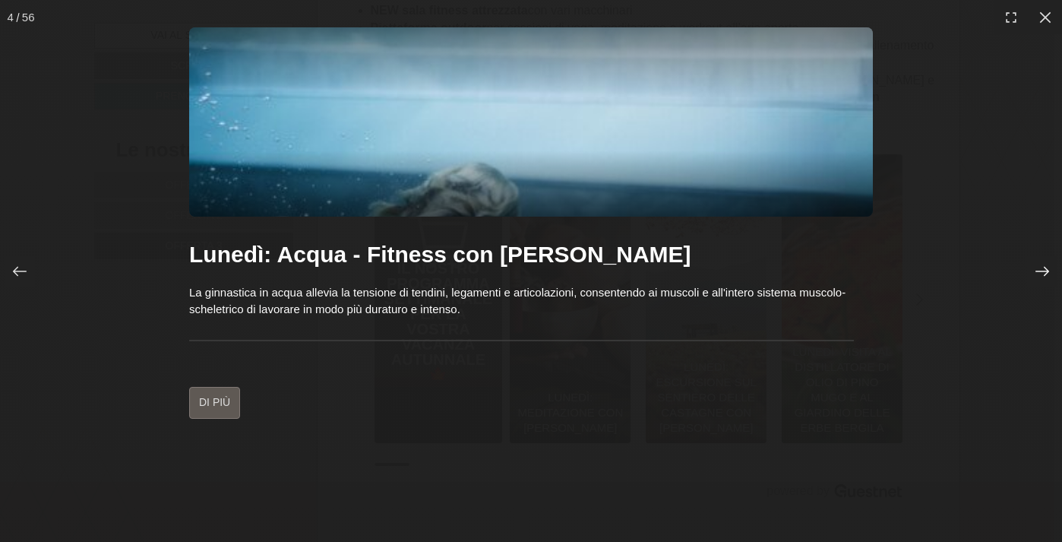
click at [1044, 271] on icon at bounding box center [1043, 271] width 14 height 10
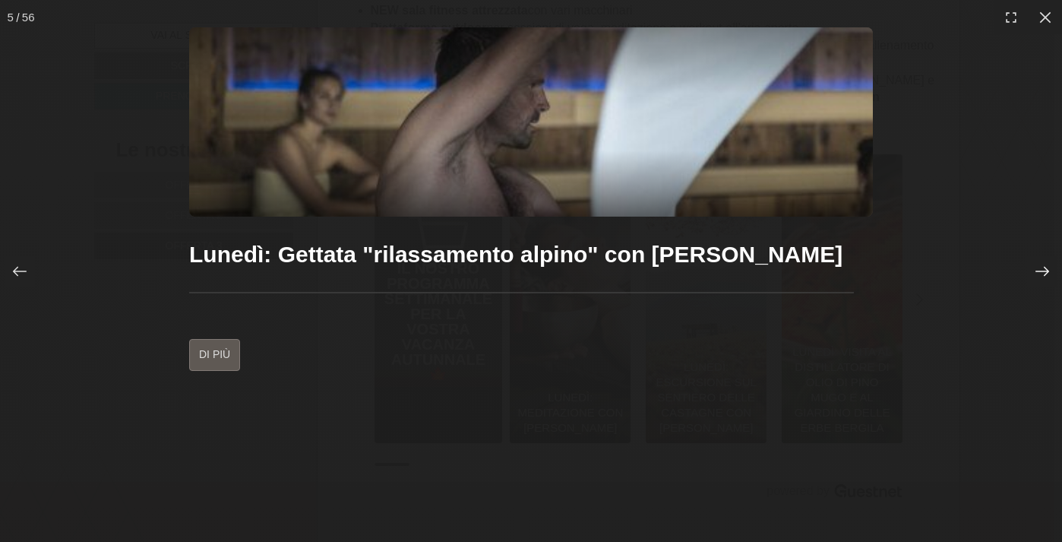
click at [1044, 271] on icon at bounding box center [1043, 271] width 14 height 10
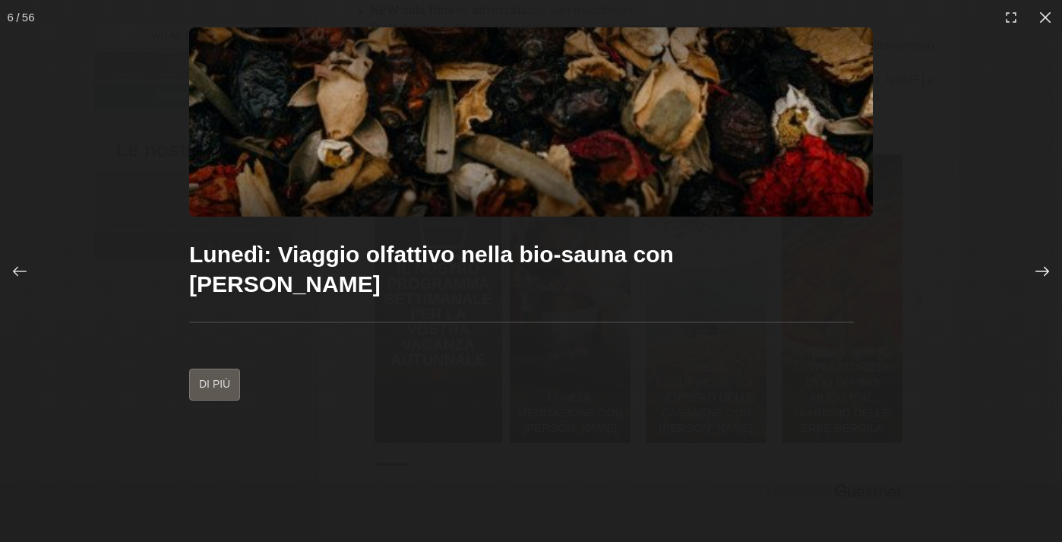
click at [1044, 271] on icon at bounding box center [1043, 271] width 14 height 10
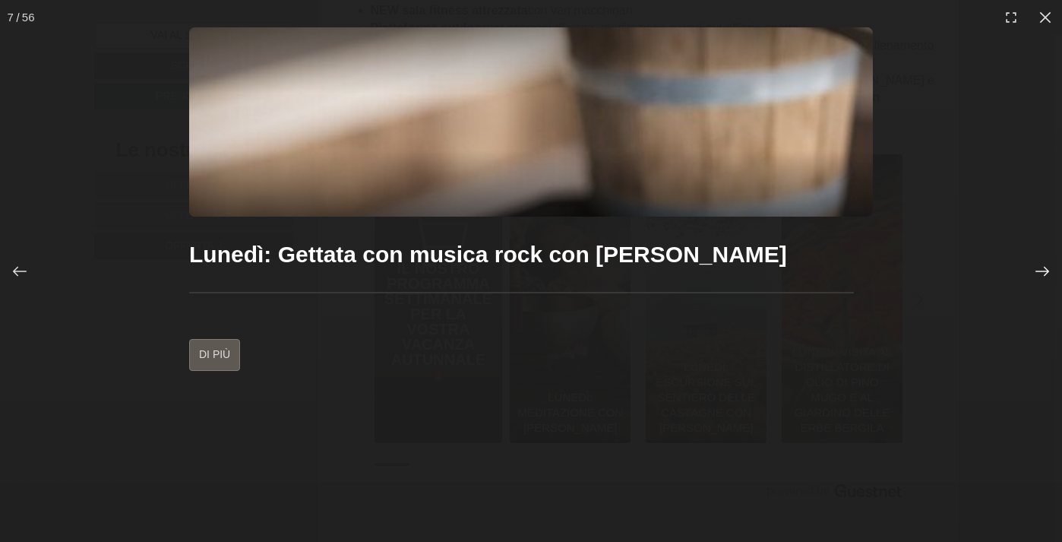
click at [1044, 271] on icon at bounding box center [1043, 271] width 14 height 10
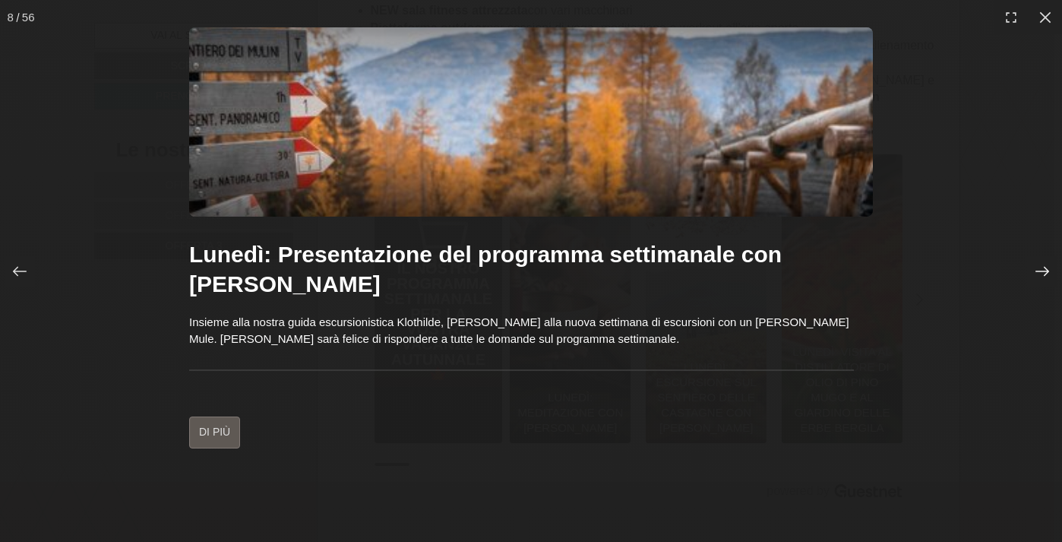
click at [1044, 271] on icon at bounding box center [1043, 271] width 14 height 10
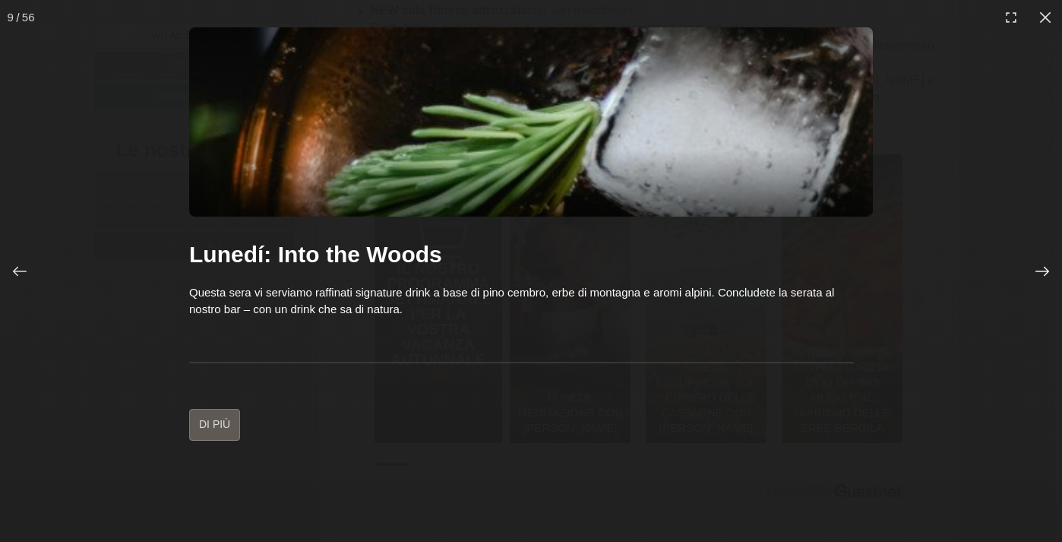
click at [1044, 271] on icon at bounding box center [1043, 271] width 14 height 10
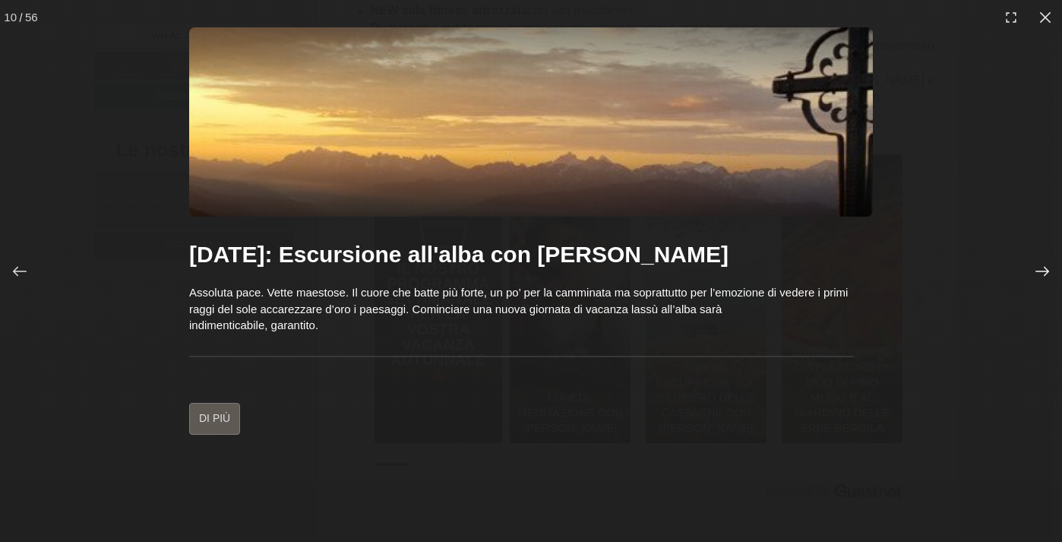
click at [1044, 271] on icon at bounding box center [1043, 271] width 14 height 10
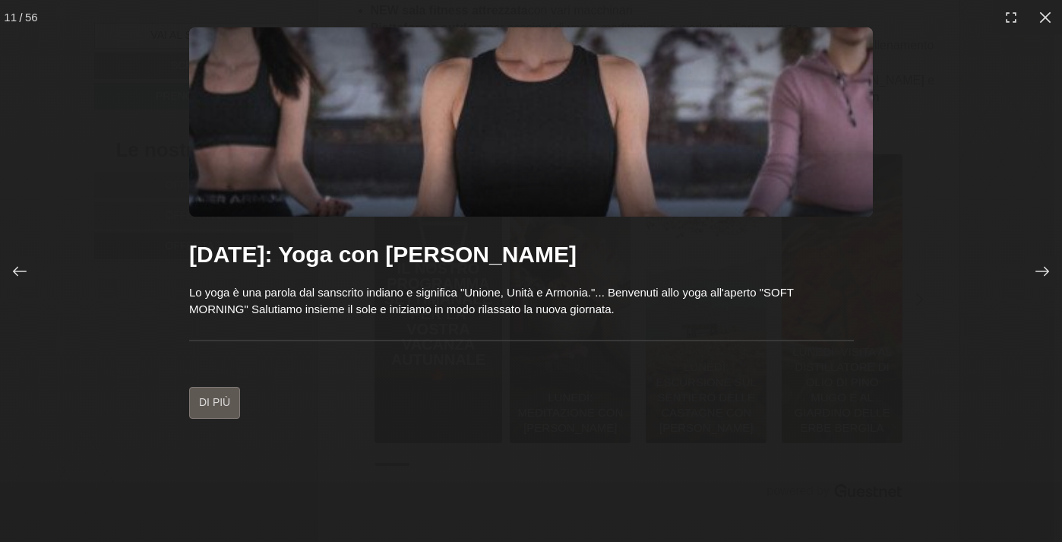
click at [746, 157] on div at bounding box center [531, 183] width 684 height 66
click at [1046, 271] on icon at bounding box center [1043, 271] width 14 height 10
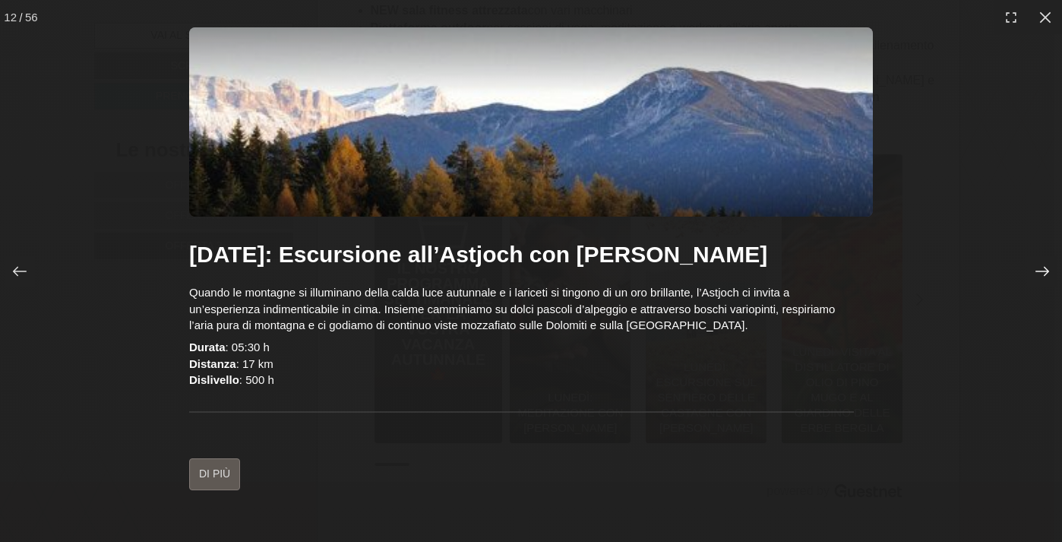
click at [1046, 271] on icon at bounding box center [1043, 271] width 14 height 10
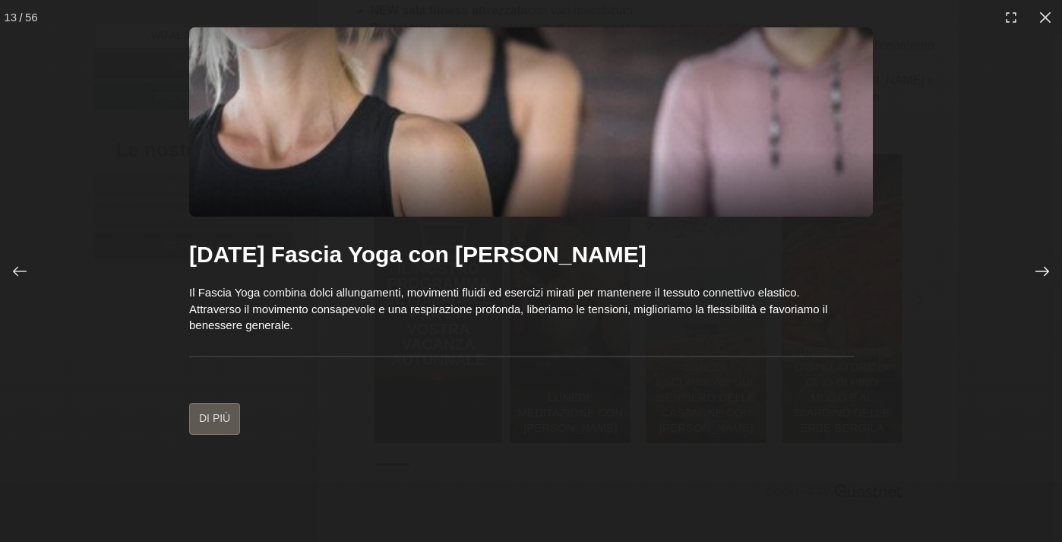
click at [1046, 271] on icon at bounding box center [1043, 271] width 14 height 10
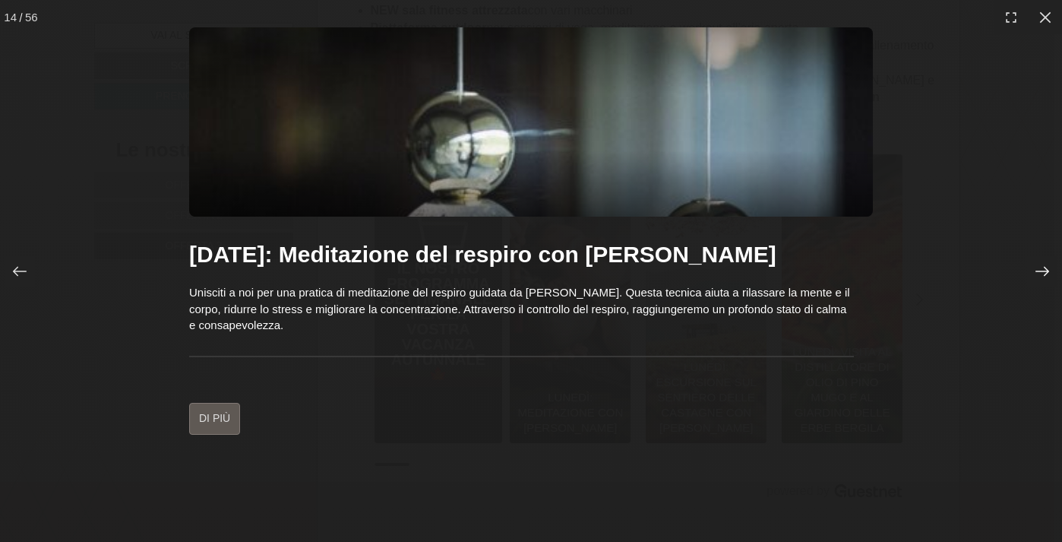
click at [1046, 271] on icon at bounding box center [1043, 271] width 14 height 10
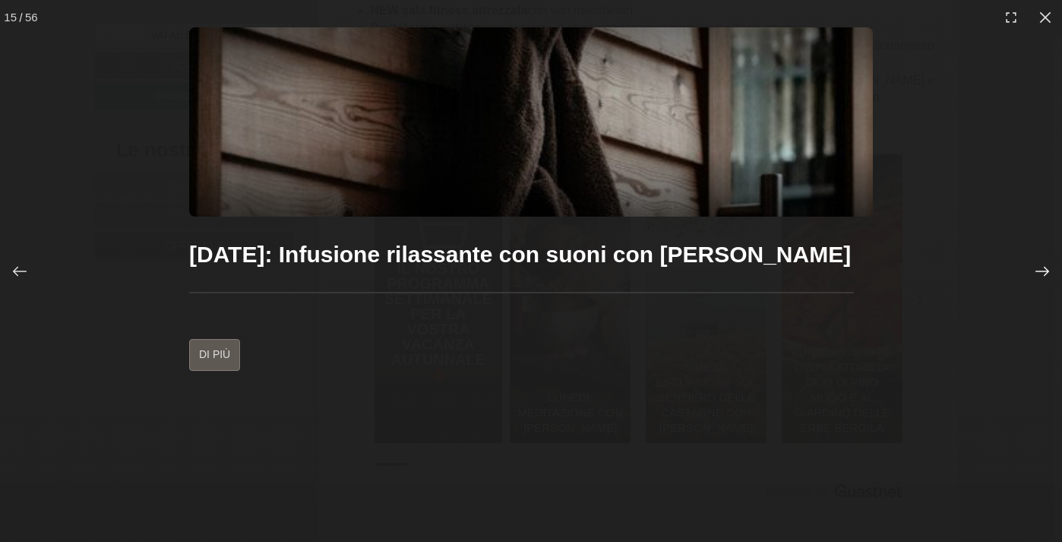
click at [1046, 271] on icon at bounding box center [1043, 271] width 14 height 10
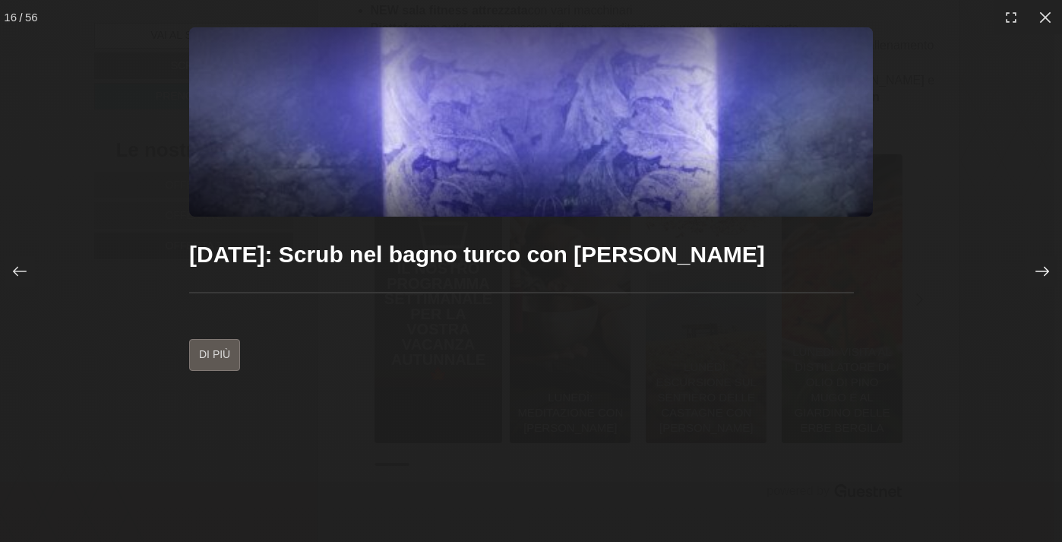
click at [1046, 271] on icon at bounding box center [1043, 271] width 14 height 10
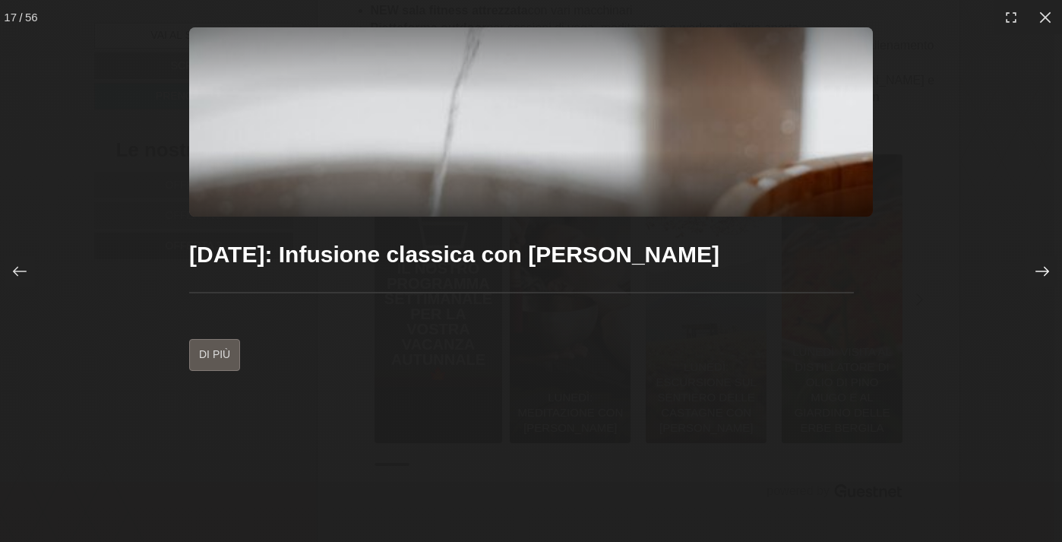
click at [1046, 271] on icon at bounding box center [1043, 271] width 14 height 10
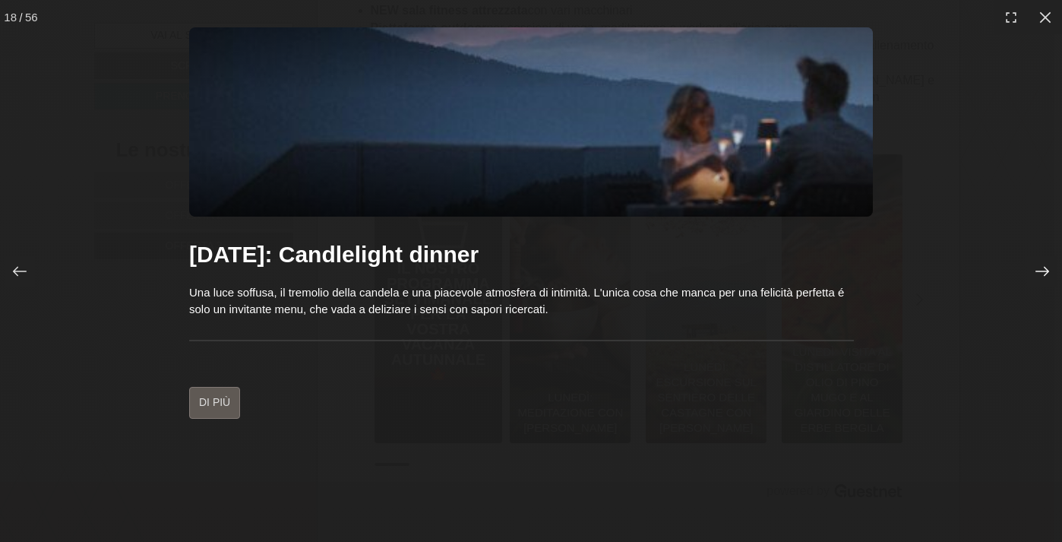
click at [1046, 271] on icon at bounding box center [1043, 271] width 14 height 10
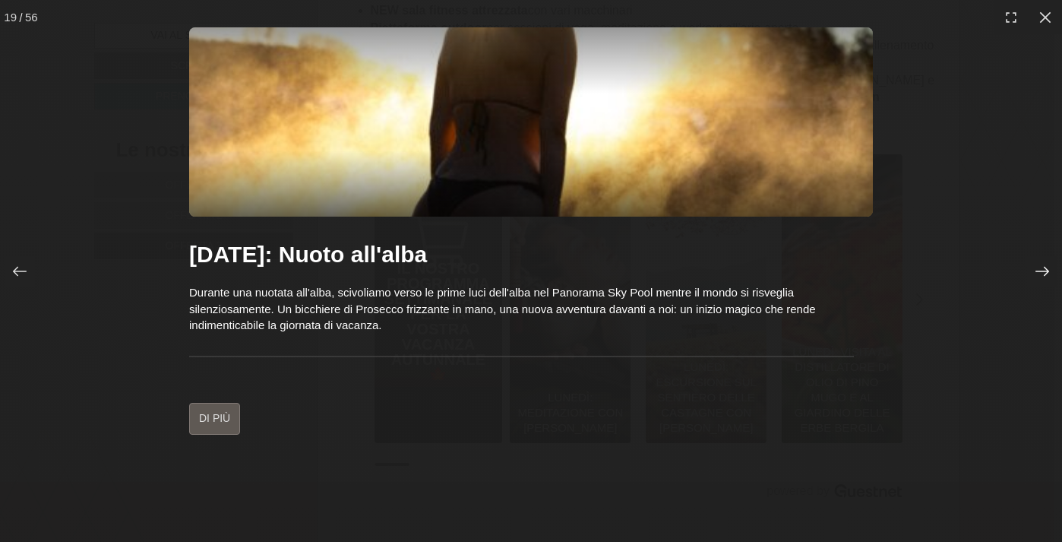
click at [1046, 271] on icon at bounding box center [1043, 271] width 14 height 10
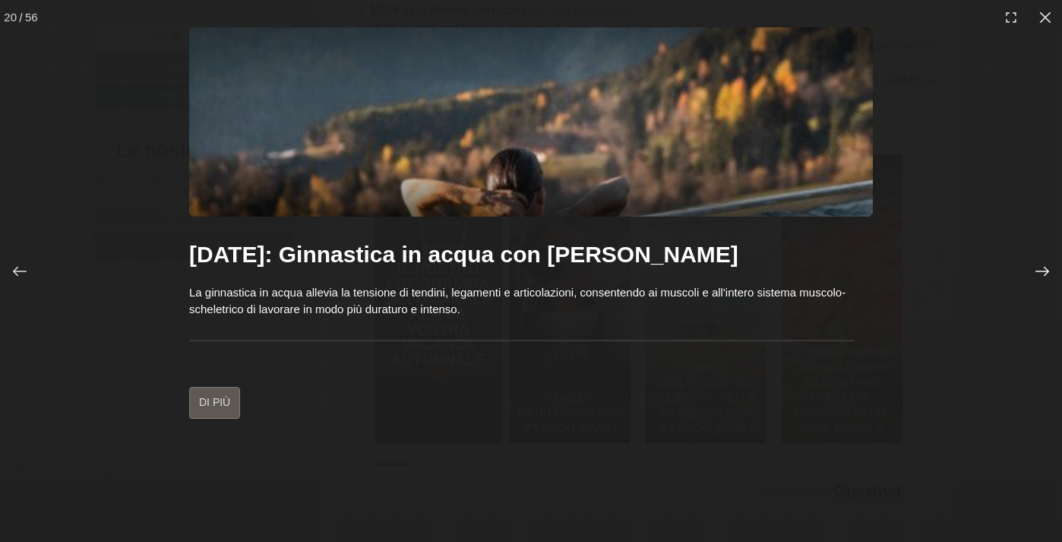
click at [1046, 271] on icon at bounding box center [1043, 271] width 14 height 10
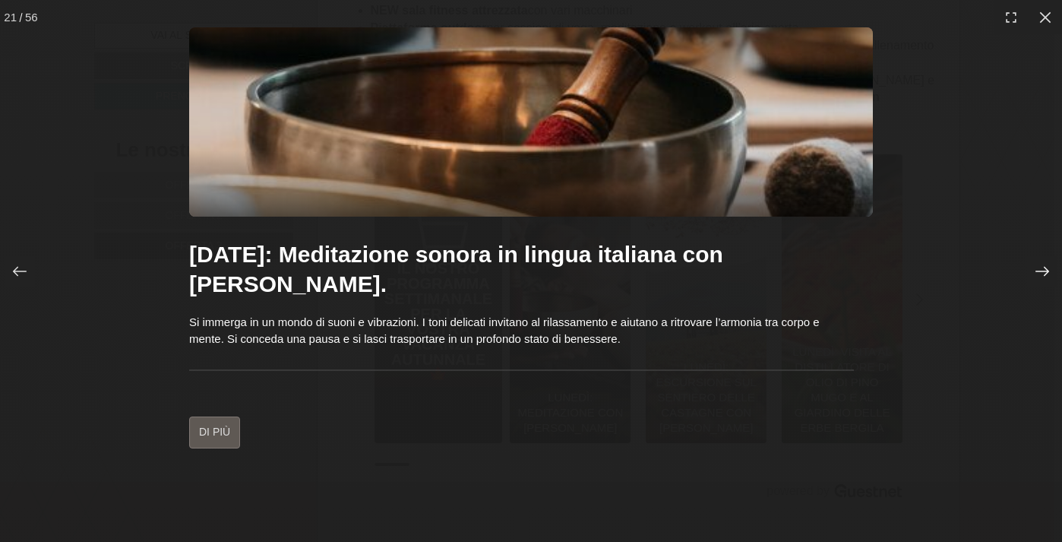
click at [1046, 271] on icon at bounding box center [1043, 271] width 14 height 10
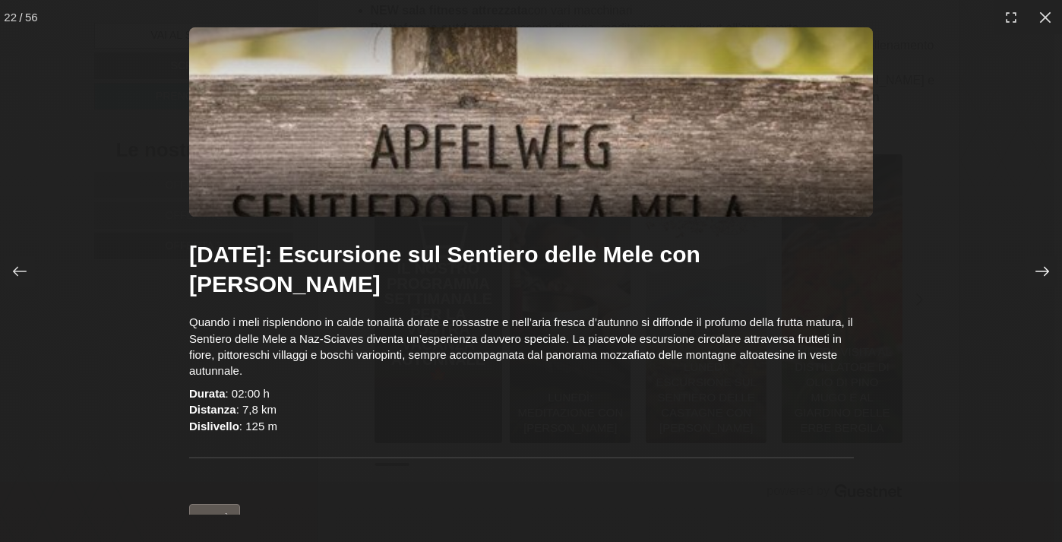
click at [1046, 271] on icon at bounding box center [1043, 271] width 14 height 10
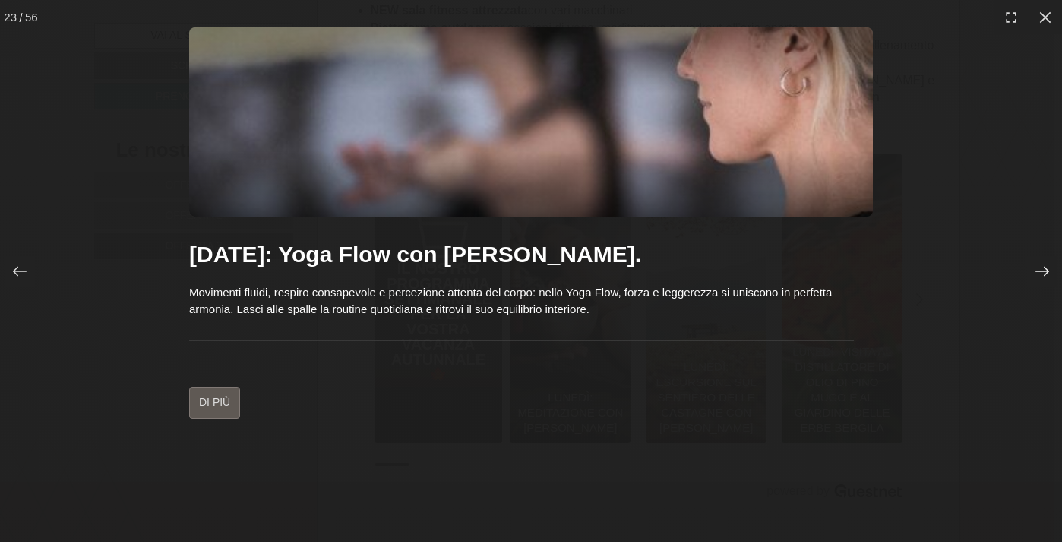
click at [1046, 271] on icon at bounding box center [1043, 271] width 14 height 10
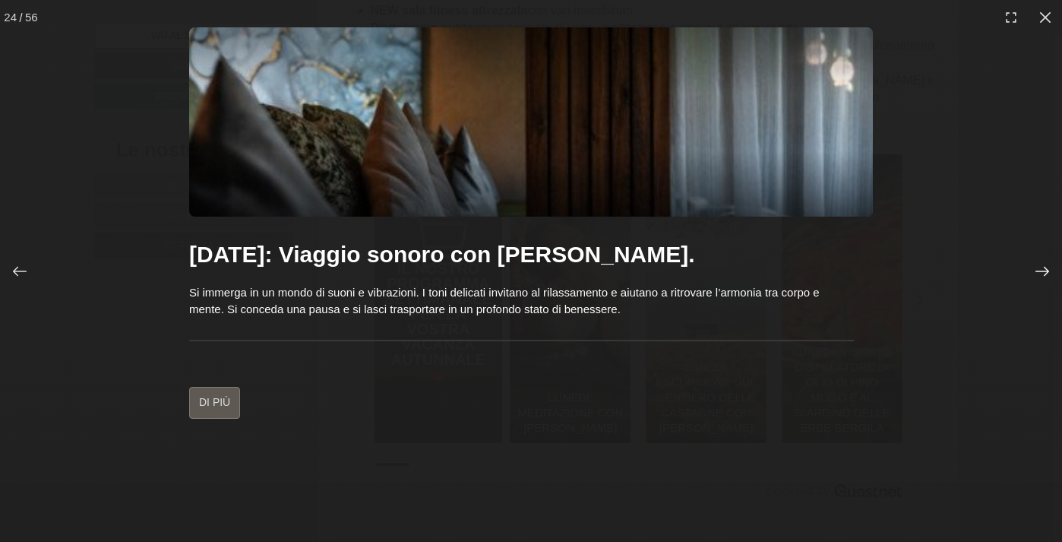
click at [1046, 271] on icon at bounding box center [1043, 271] width 14 height 10
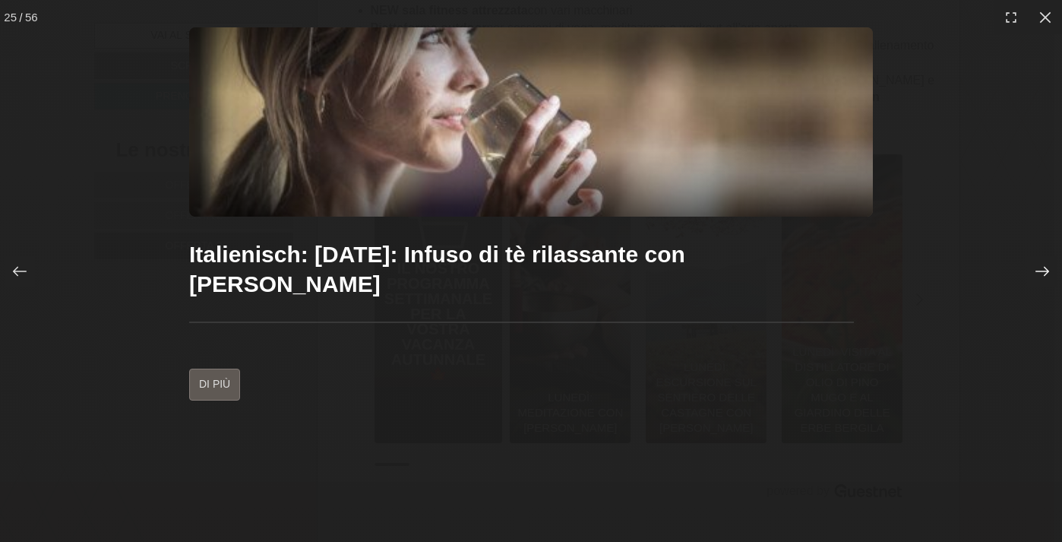
click at [1046, 271] on icon at bounding box center [1043, 271] width 14 height 10
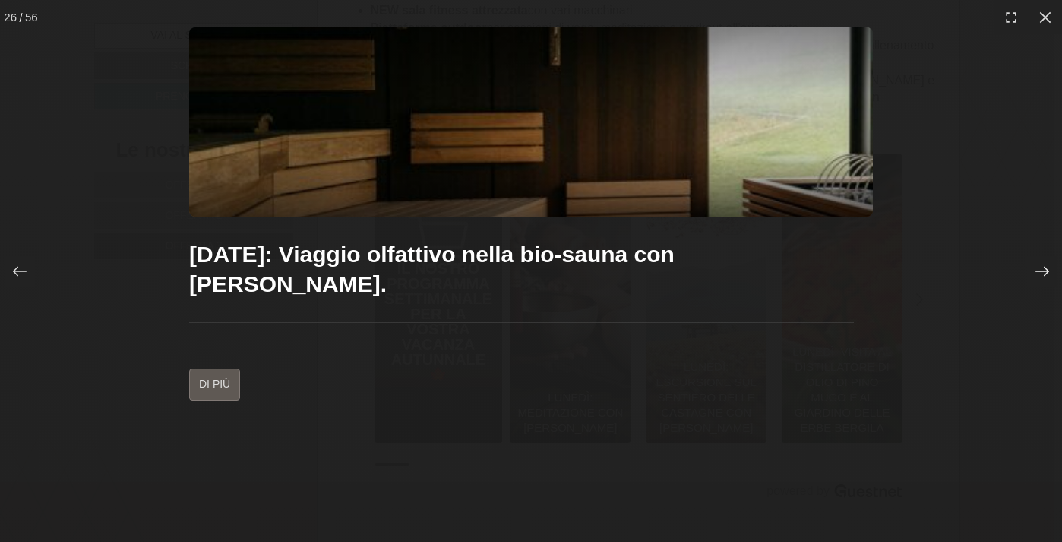
click at [1046, 271] on icon at bounding box center [1043, 271] width 14 height 10
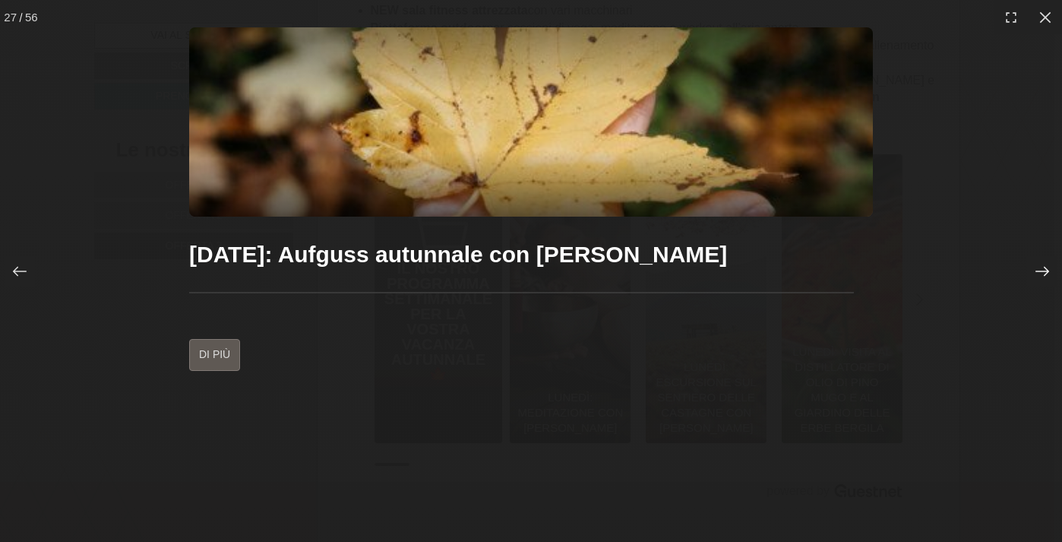
click at [1046, 271] on icon at bounding box center [1043, 271] width 14 height 10
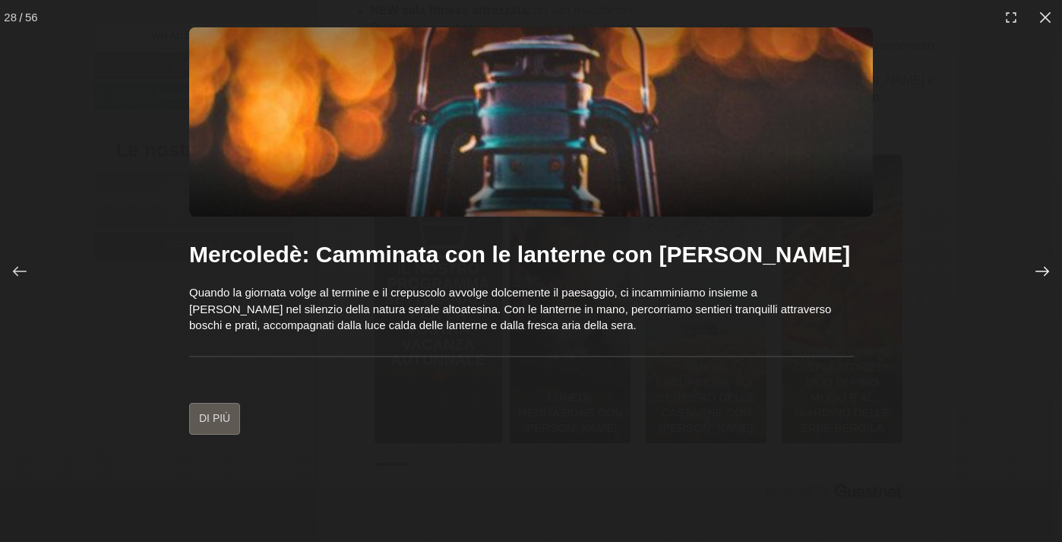
click at [1046, 271] on icon at bounding box center [1043, 271] width 14 height 10
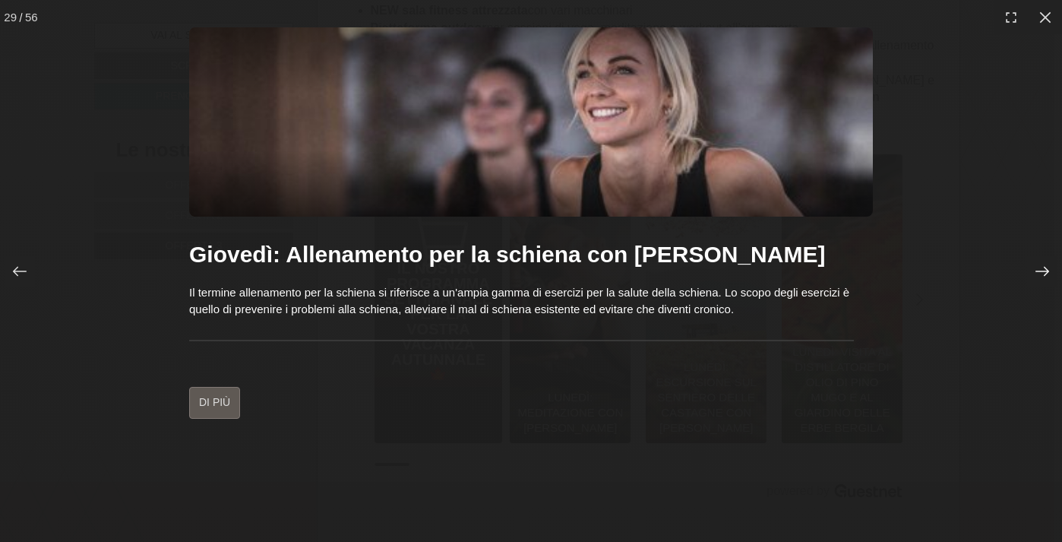
click at [1046, 271] on icon at bounding box center [1043, 271] width 14 height 10
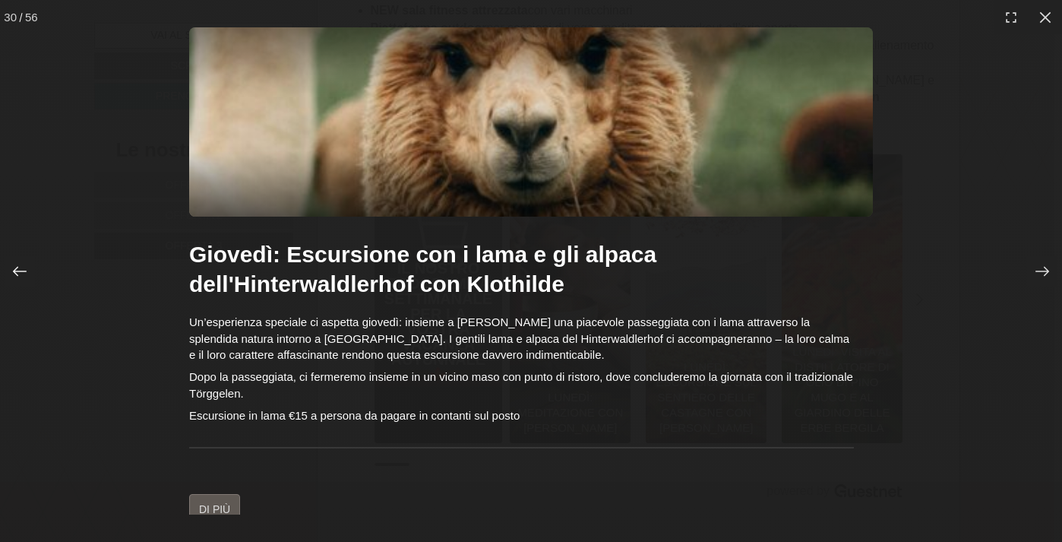
click at [17, 272] on icon at bounding box center [19, 271] width 15 height 15
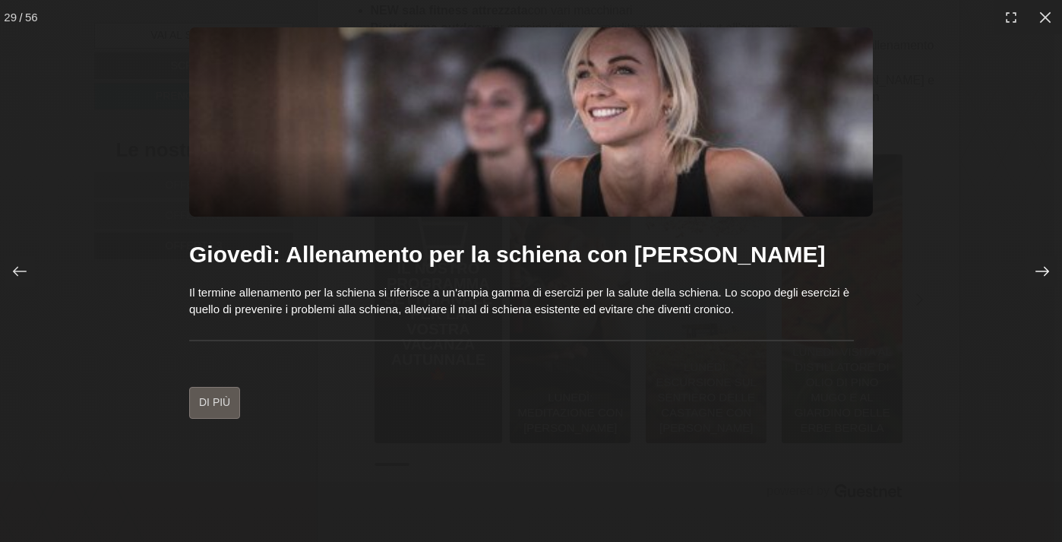
click at [1043, 267] on icon at bounding box center [1042, 271] width 15 height 15
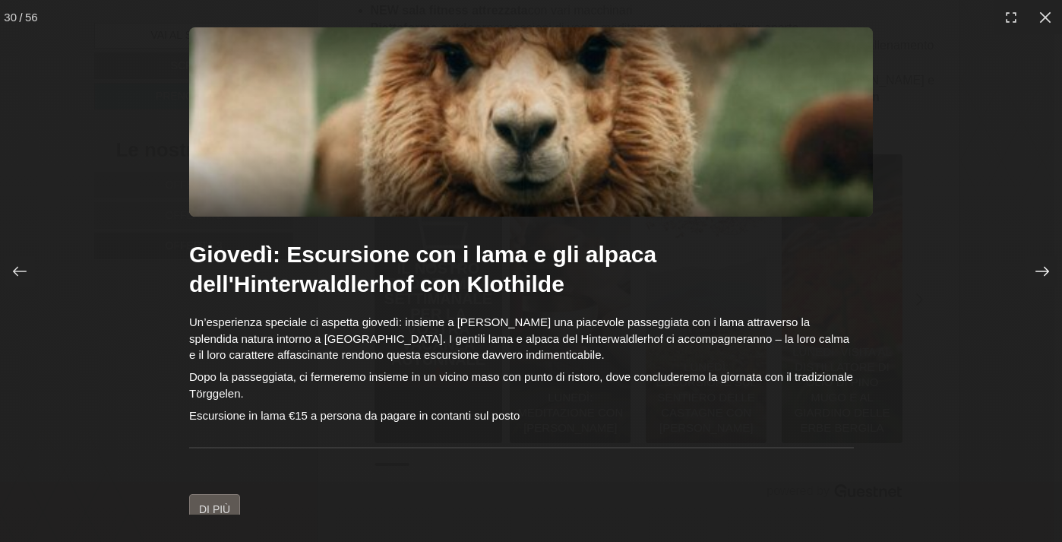
click at [1043, 267] on icon at bounding box center [1042, 271] width 15 height 15
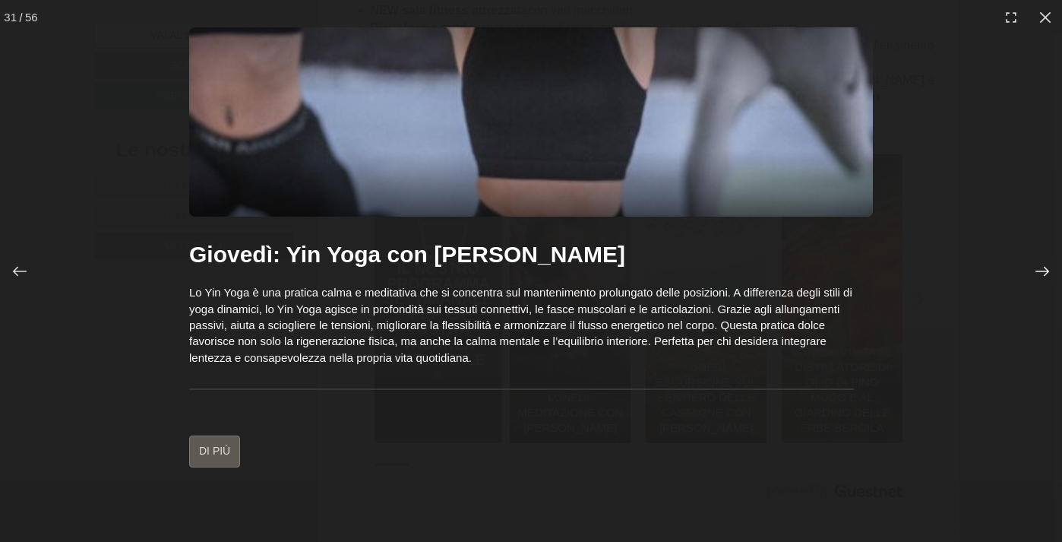
click at [1043, 268] on icon at bounding box center [1042, 271] width 15 height 15
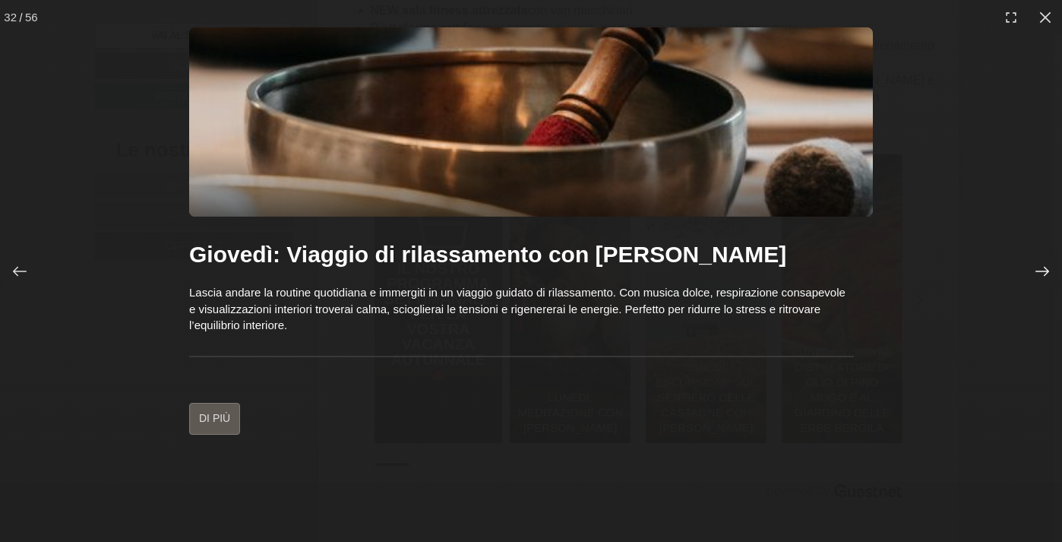
click at [1043, 268] on icon at bounding box center [1042, 271] width 15 height 15
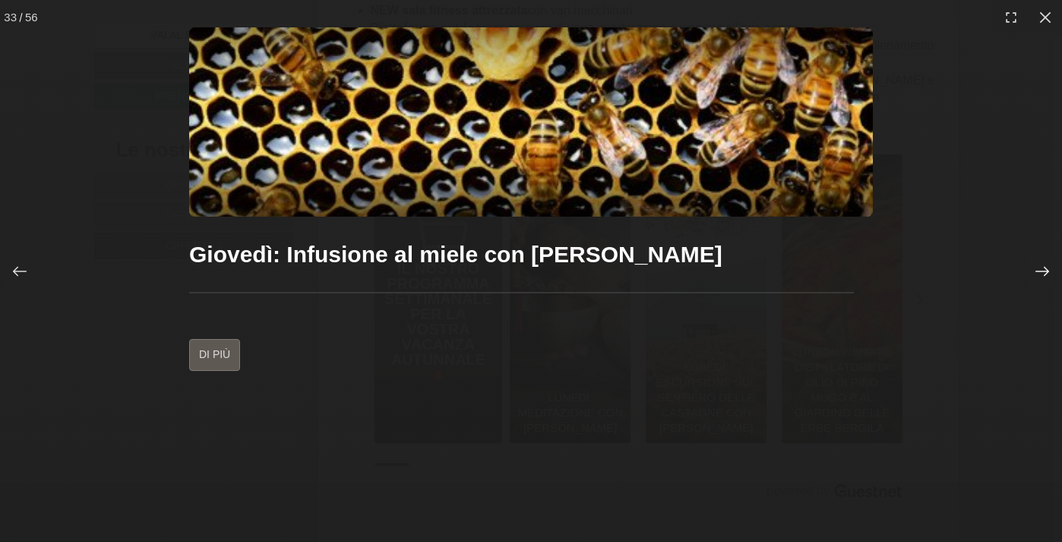
click at [1043, 268] on icon at bounding box center [1042, 271] width 15 height 15
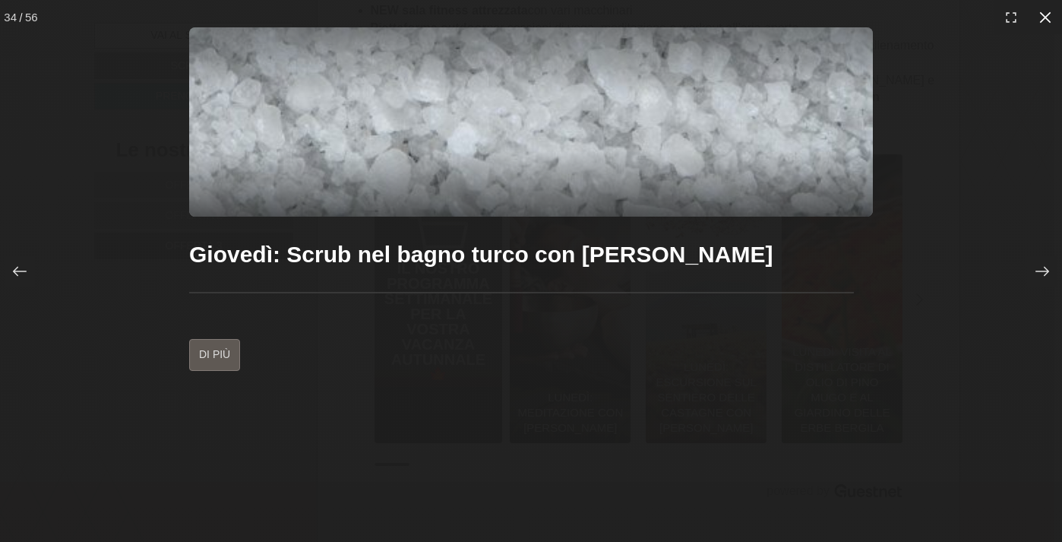
click at [1048, 17] on icon at bounding box center [1045, 17] width 15 height 15
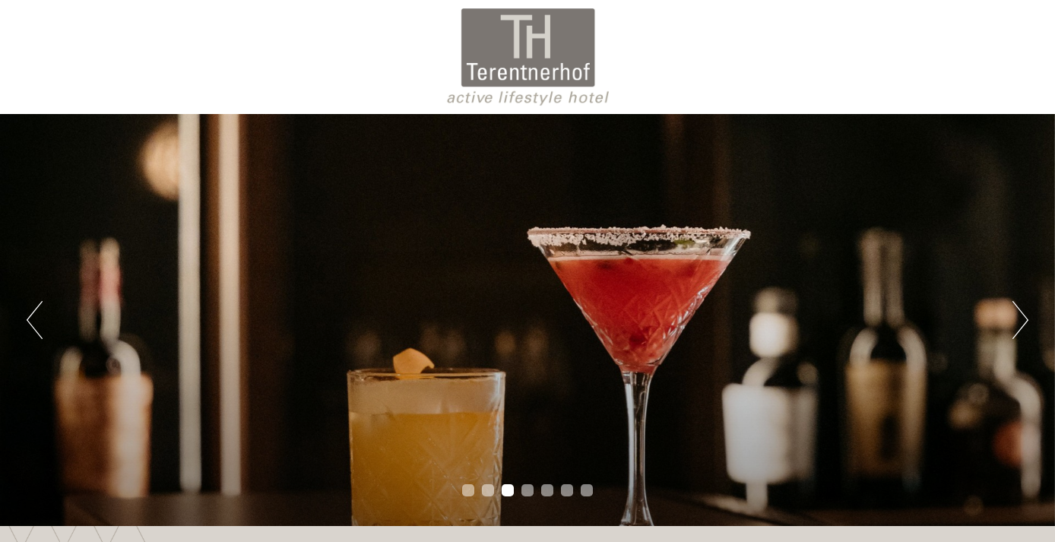
scroll to position [0, 0]
